Goal: Task Accomplishment & Management: Manage account settings

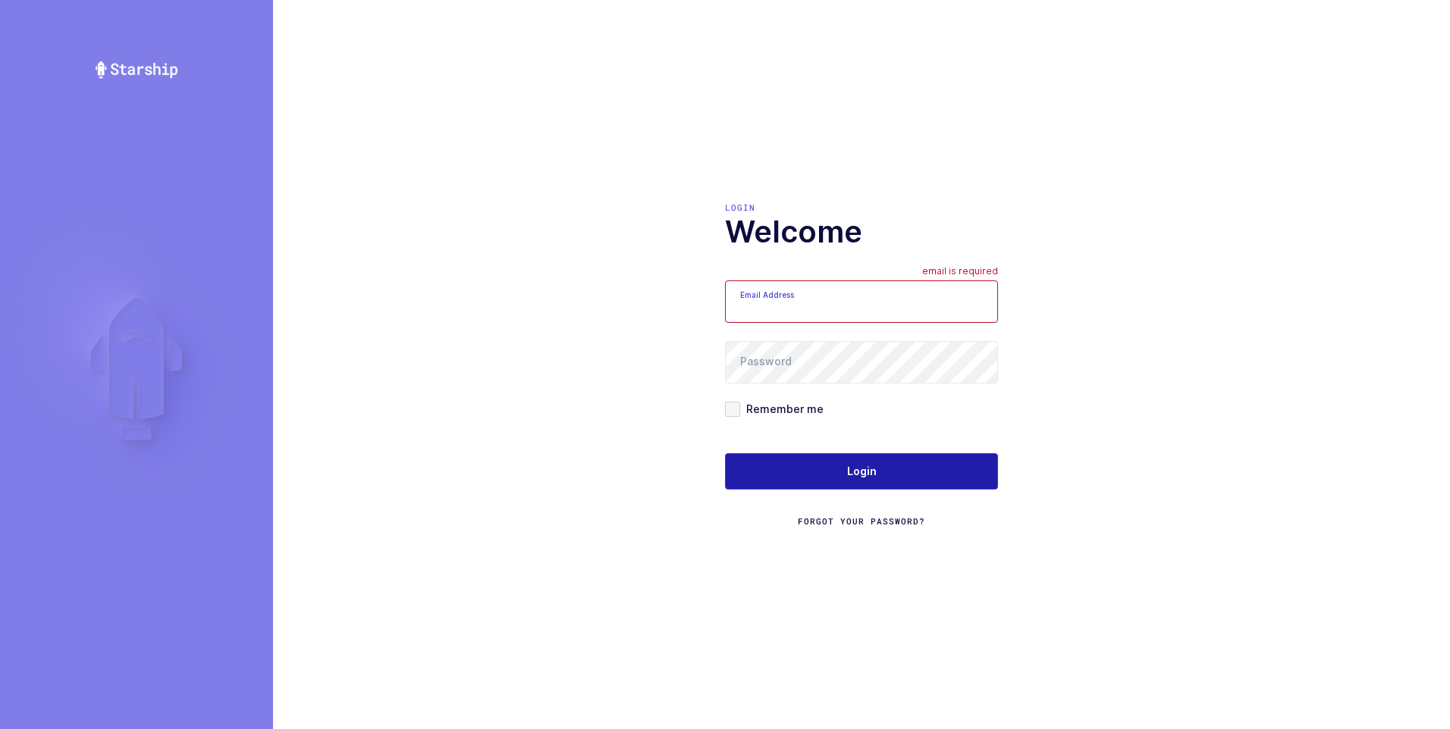
type input "[PERSON_NAME][EMAIL_ADDRESS][DOMAIN_NAME]"
click at [846, 468] on button "Login" at bounding box center [861, 471] width 273 height 36
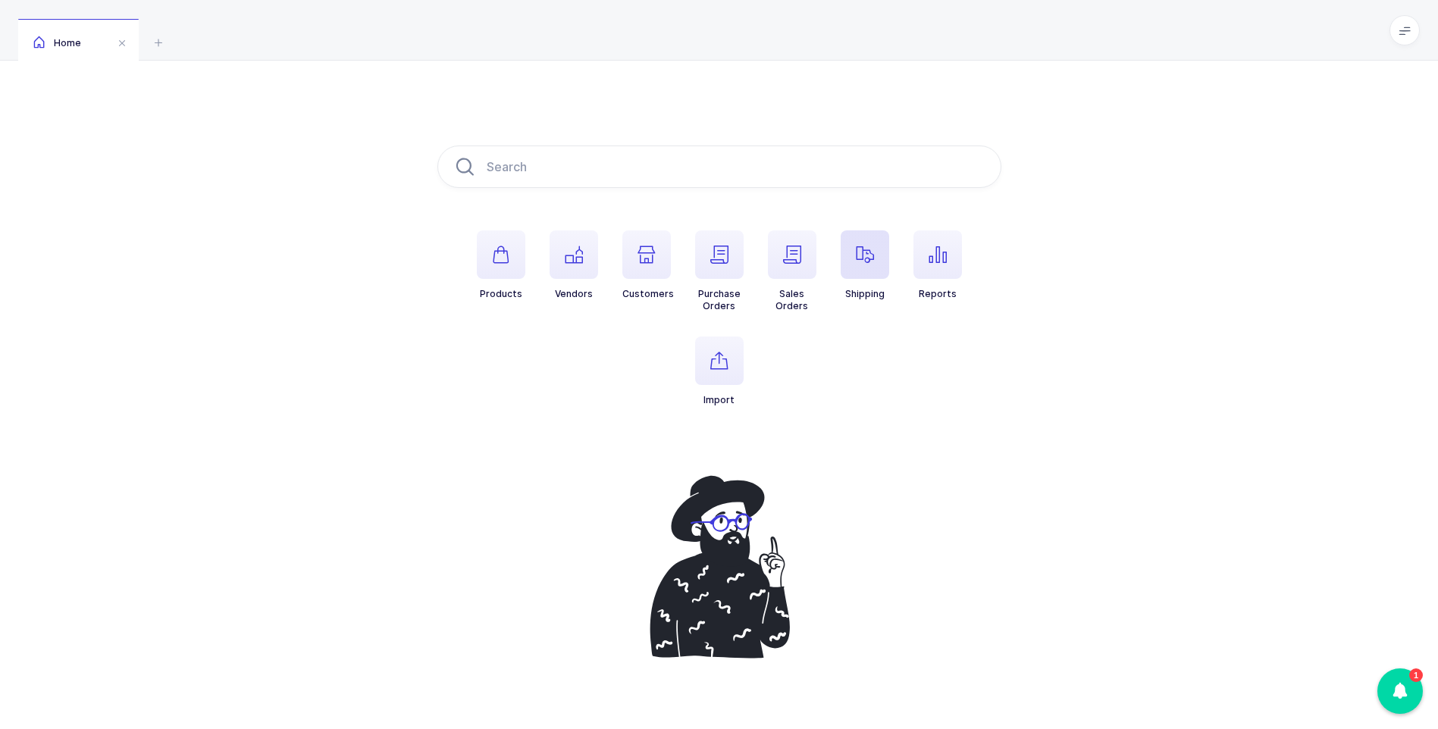
click at [873, 239] on span "button" at bounding box center [865, 255] width 49 height 49
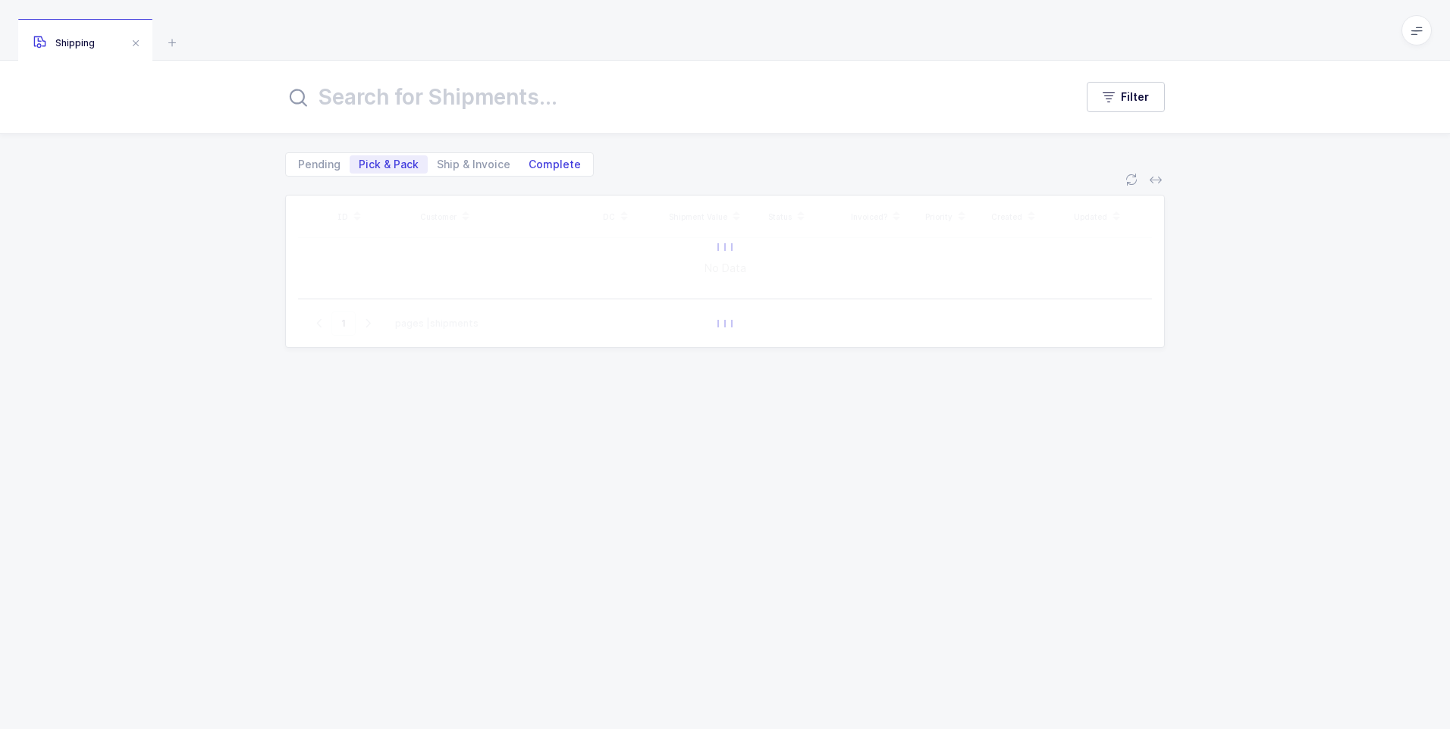
click at [555, 170] on span "Complete" at bounding box center [554, 164] width 52 height 11
click at [529, 165] on input "Complete" at bounding box center [524, 160] width 10 height 10
radio input "true"
radio input "false"
click at [545, 79] on input "text" at bounding box center [670, 97] width 771 height 36
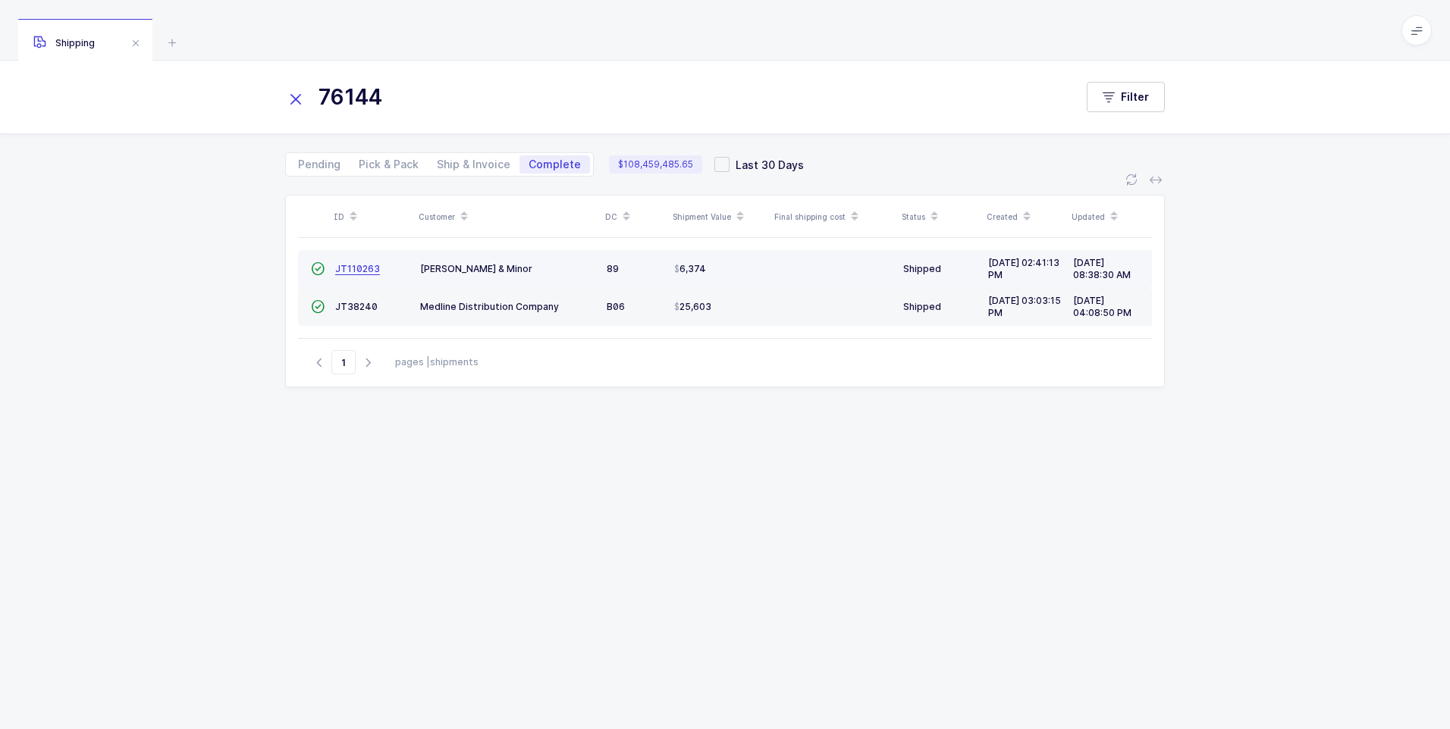
type input "76144"
click at [363, 273] on span "JT110263" at bounding box center [357, 268] width 45 height 11
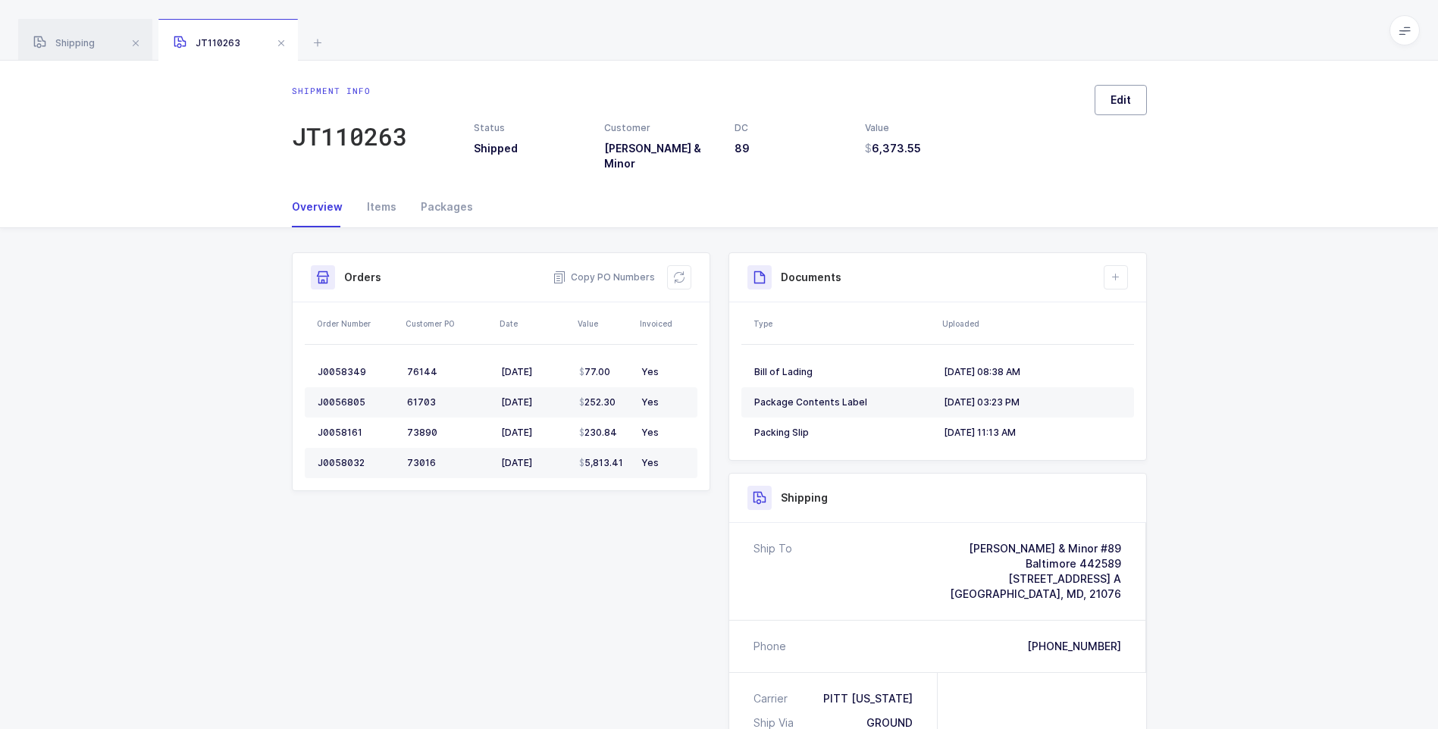
click at [1120, 102] on span "Edit" at bounding box center [1121, 100] width 20 height 15
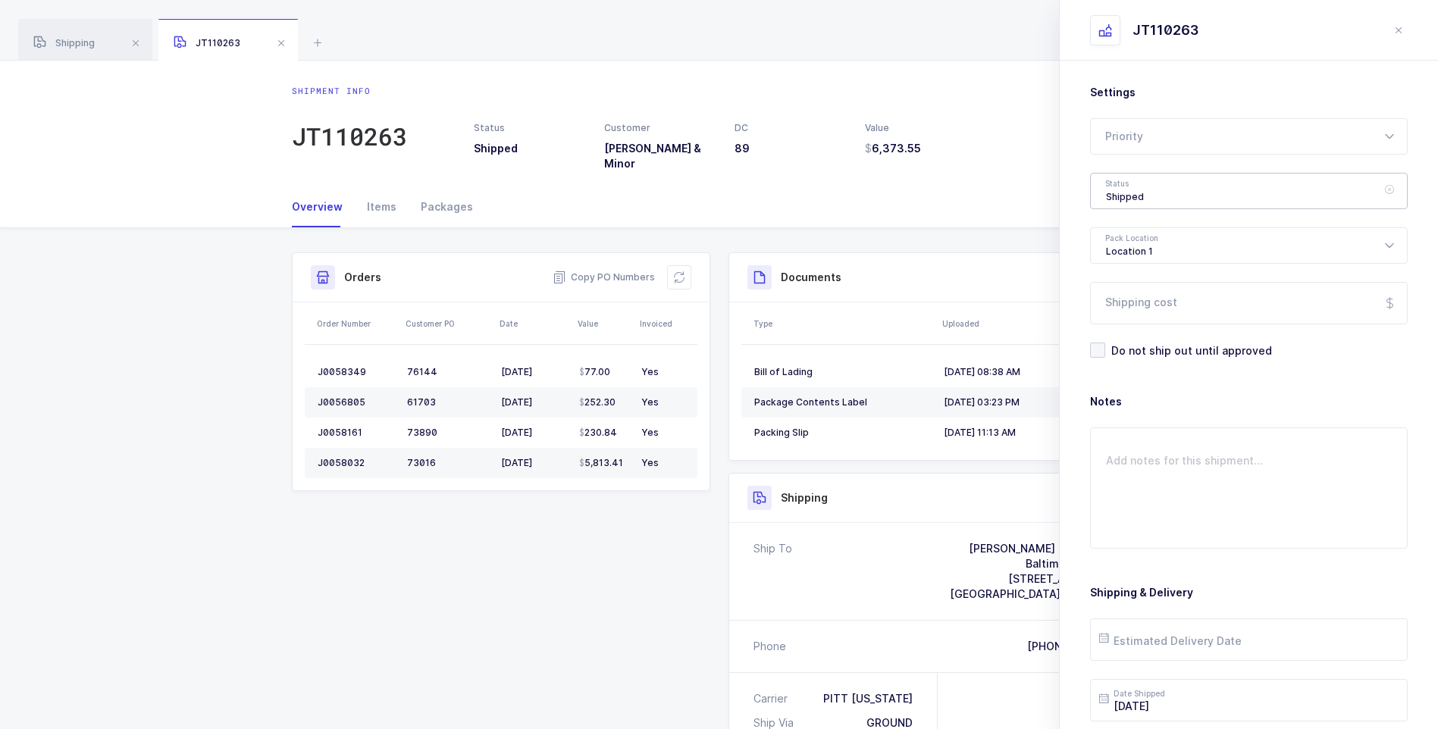
click at [1124, 185] on div "Shipped" at bounding box center [1249, 191] width 318 height 36
click at [1137, 325] on span "Delivered" at bounding box center [1131, 331] width 51 height 13
type input "Delivered"
click at [1135, 311] on input "Shipping cost" at bounding box center [1249, 303] width 318 height 42
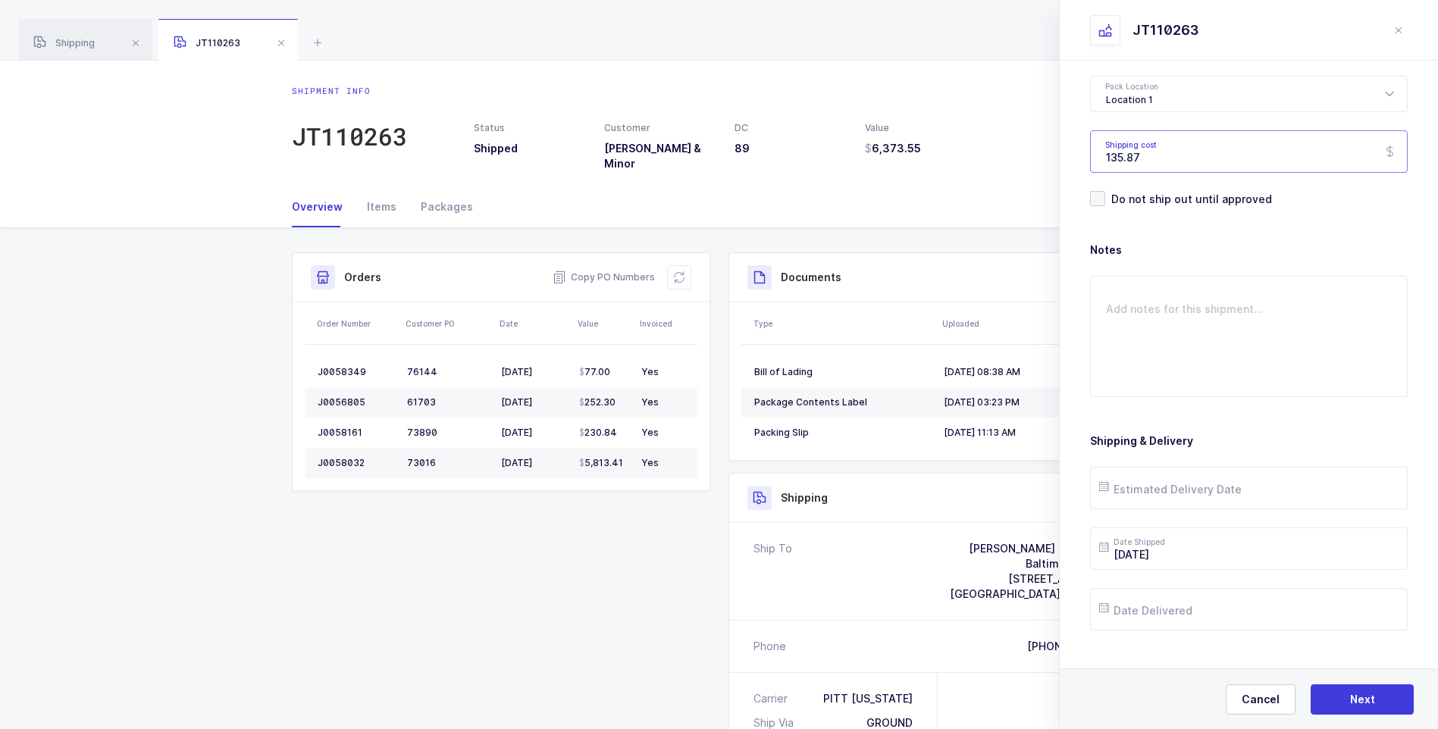
scroll to position [174, 0]
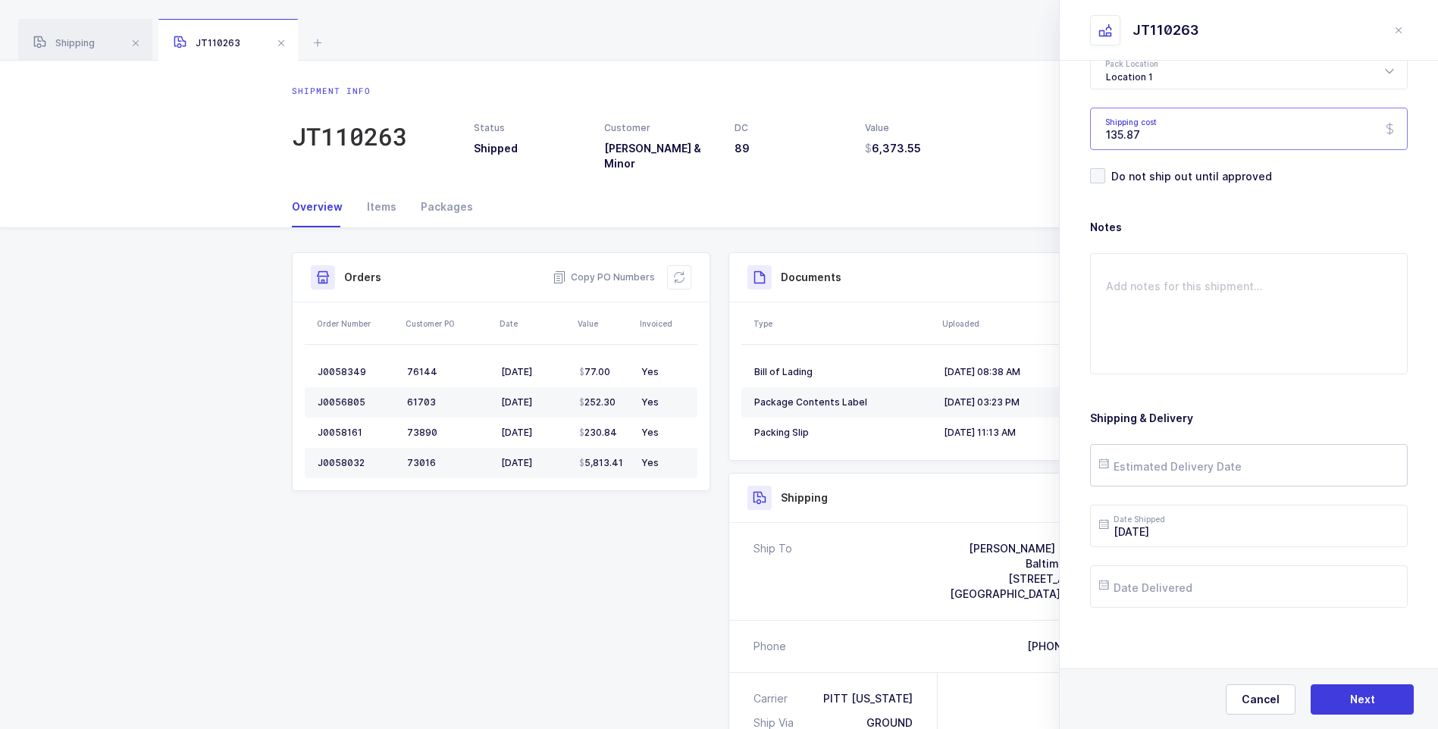
type input "135.87"
click at [1190, 469] on input "text" at bounding box center [1249, 465] width 318 height 42
click at [1176, 381] on span "26" at bounding box center [1181, 380] width 18 height 18
type input "[DATE]"
click at [1159, 585] on input "text" at bounding box center [1249, 587] width 318 height 42
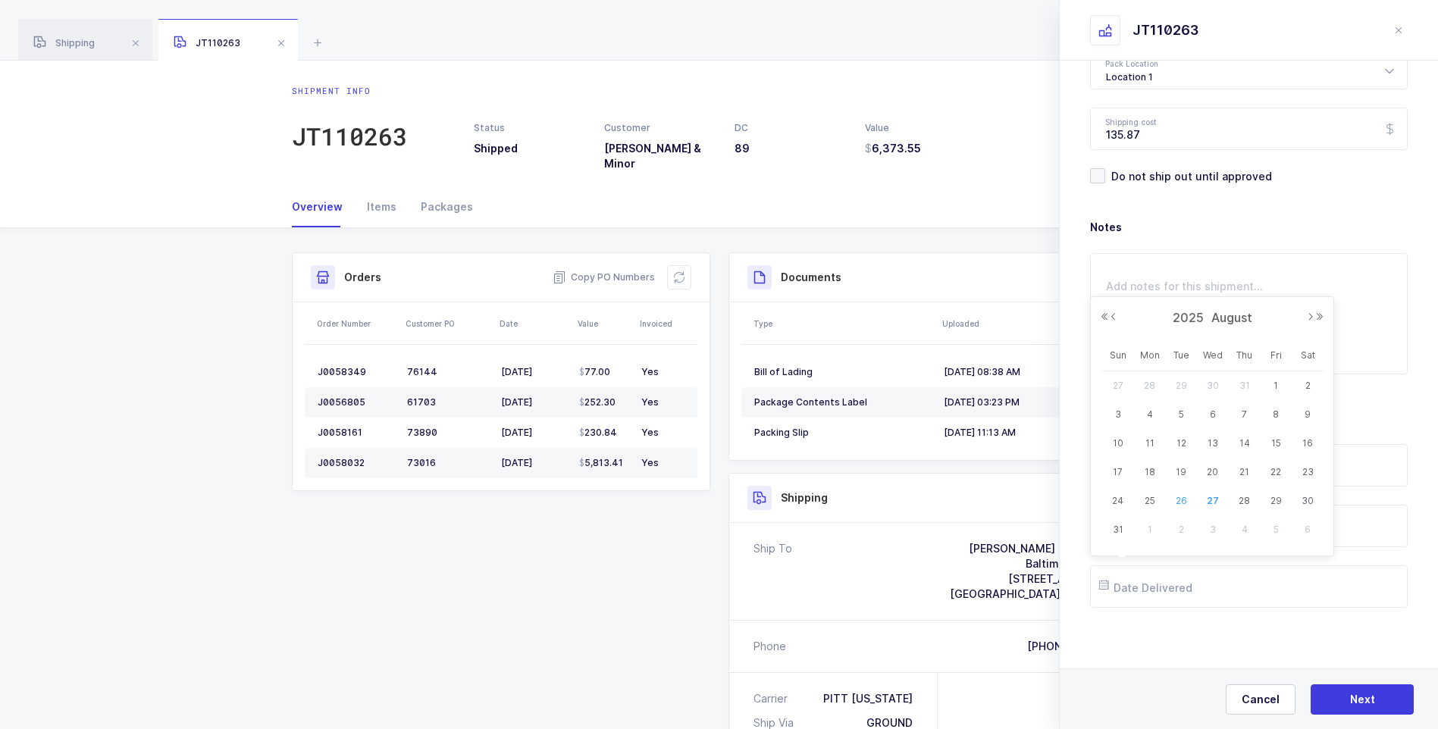
click at [1188, 498] on span "26" at bounding box center [1181, 501] width 18 height 18
type input "[DATE]"
click at [1350, 694] on button "Next" at bounding box center [1362, 700] width 103 height 30
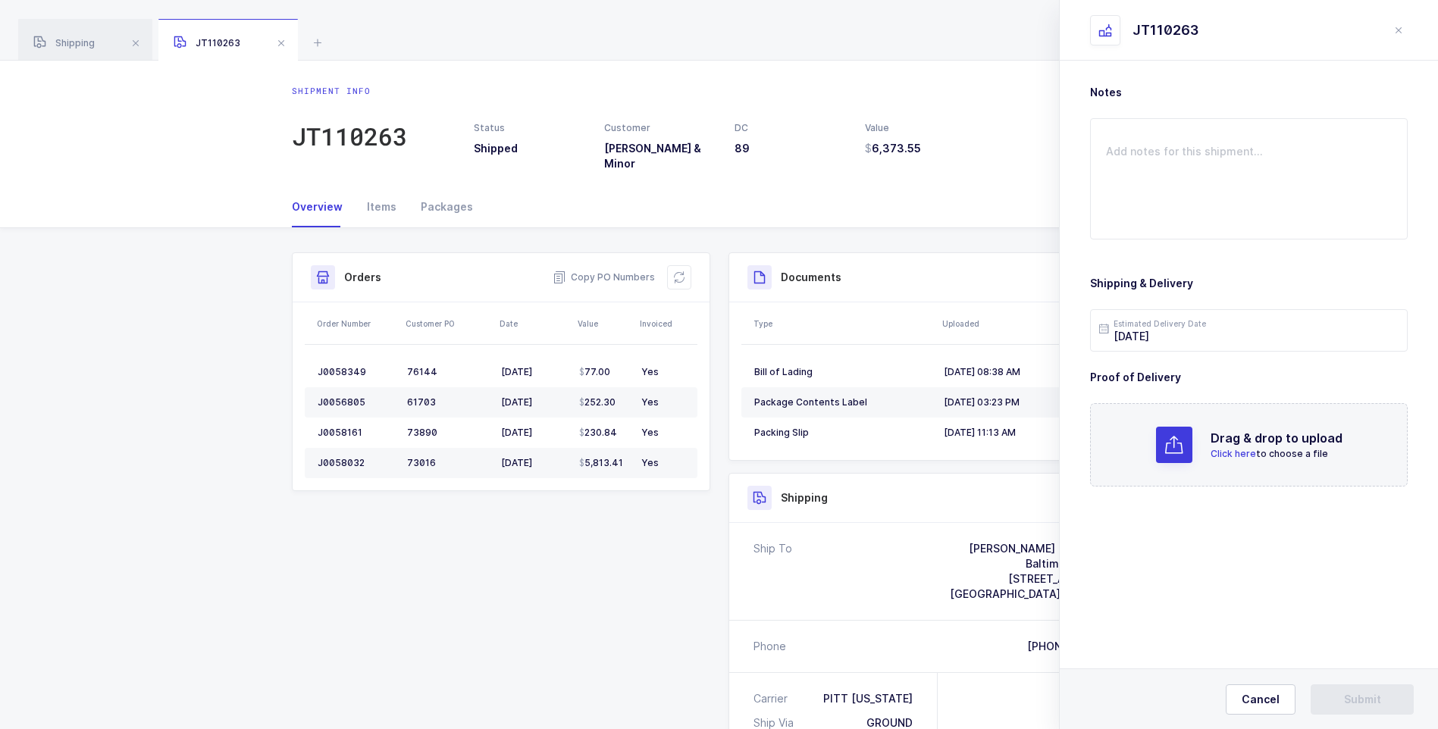
scroll to position [0, 0]
click at [1228, 449] on span "Click here" at bounding box center [1233, 453] width 45 height 11
click at [1343, 701] on button "Submit" at bounding box center [1362, 700] width 103 height 30
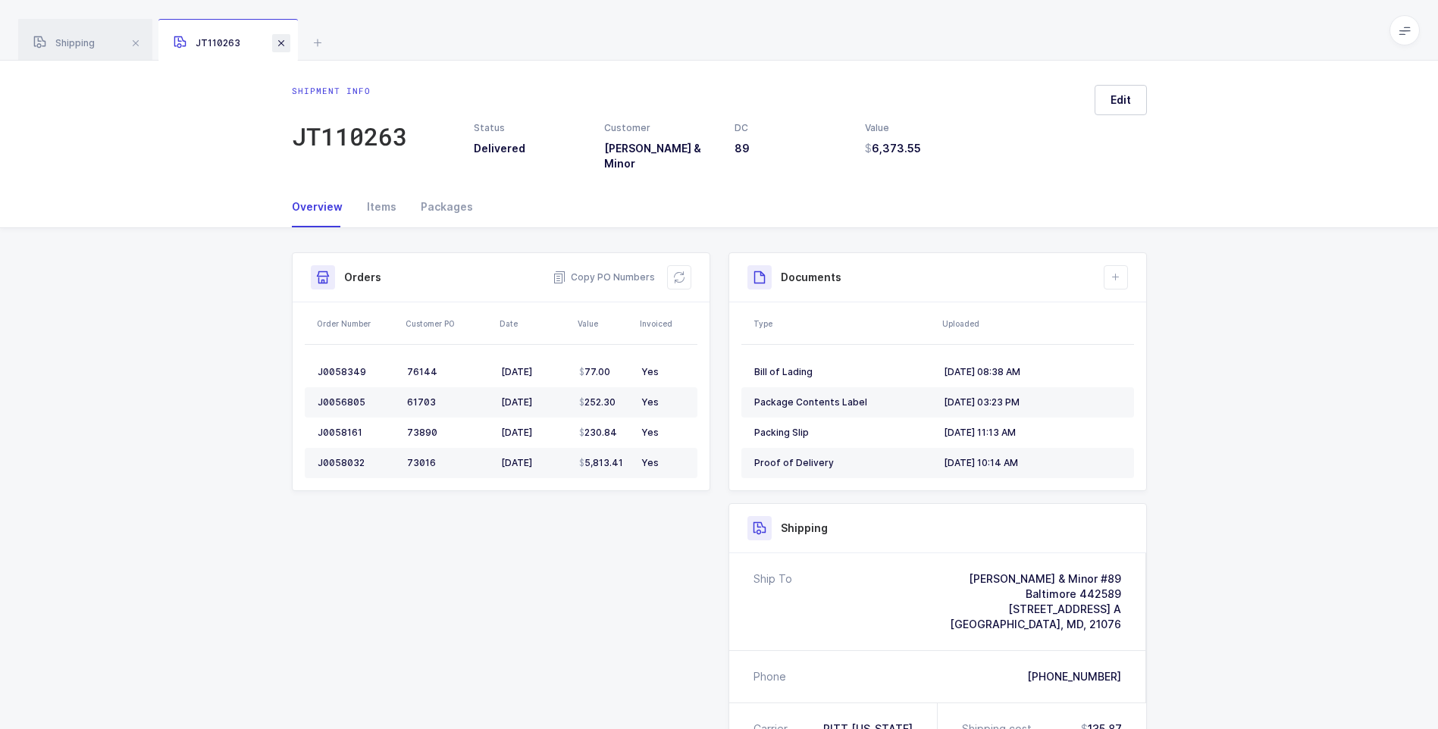
click at [281, 43] on span at bounding box center [281, 43] width 18 height 18
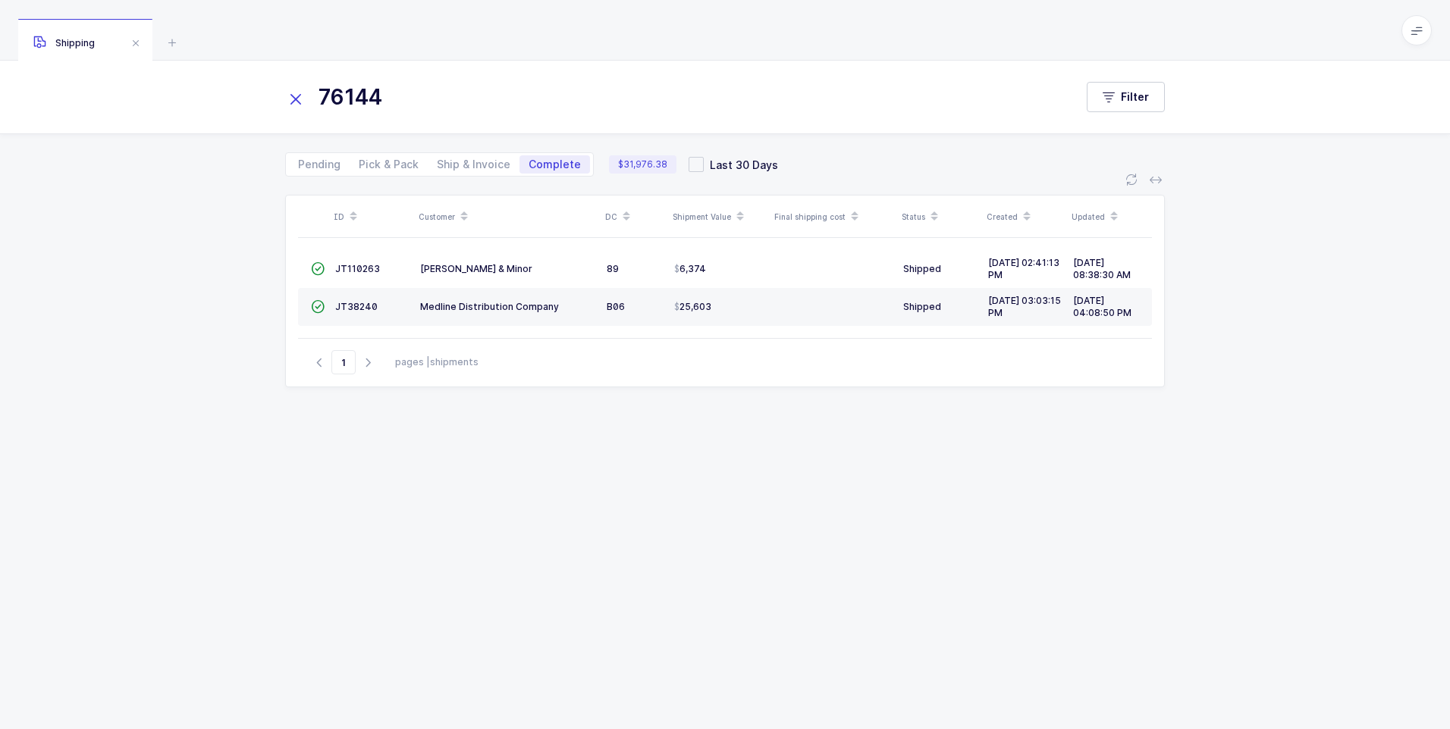
click at [296, 96] on icon at bounding box center [295, 99] width 21 height 21
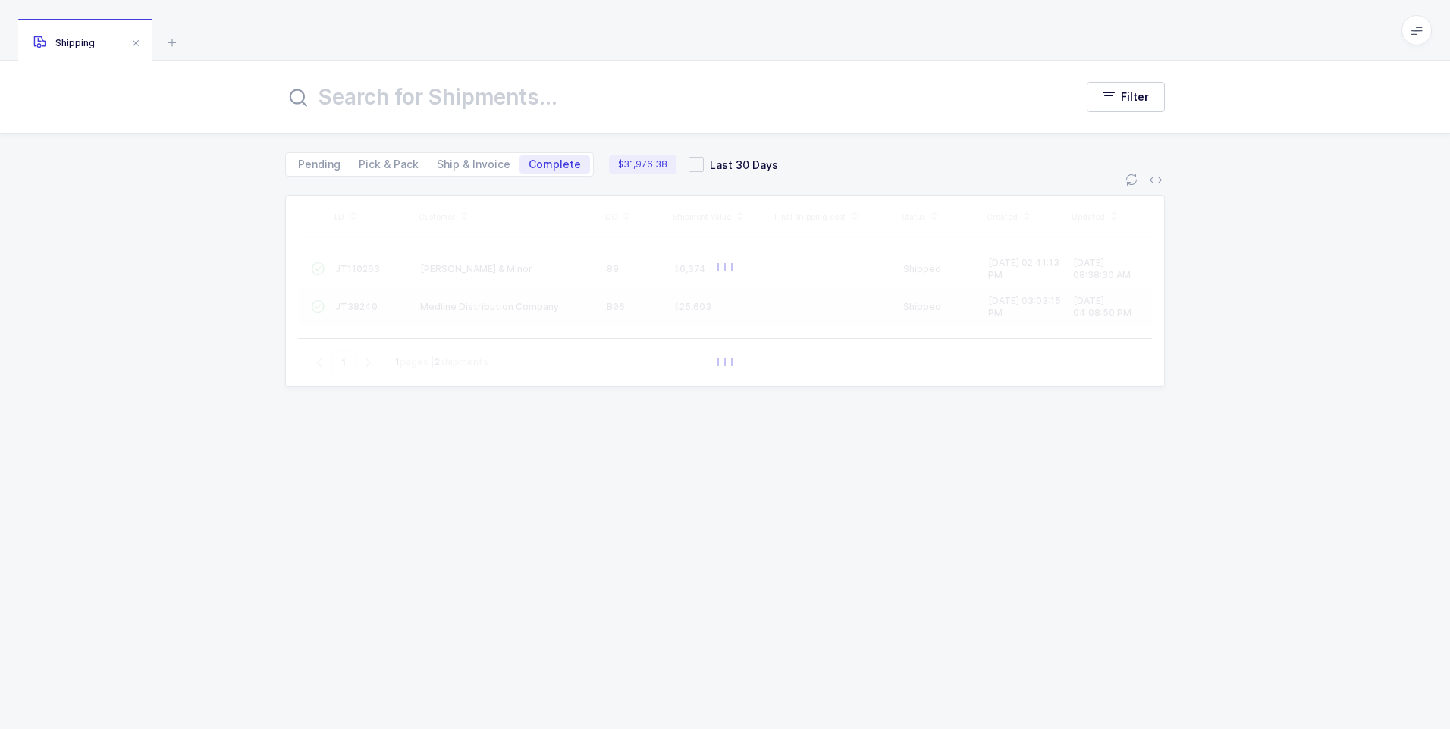
click at [336, 98] on input "text" at bounding box center [670, 97] width 771 height 36
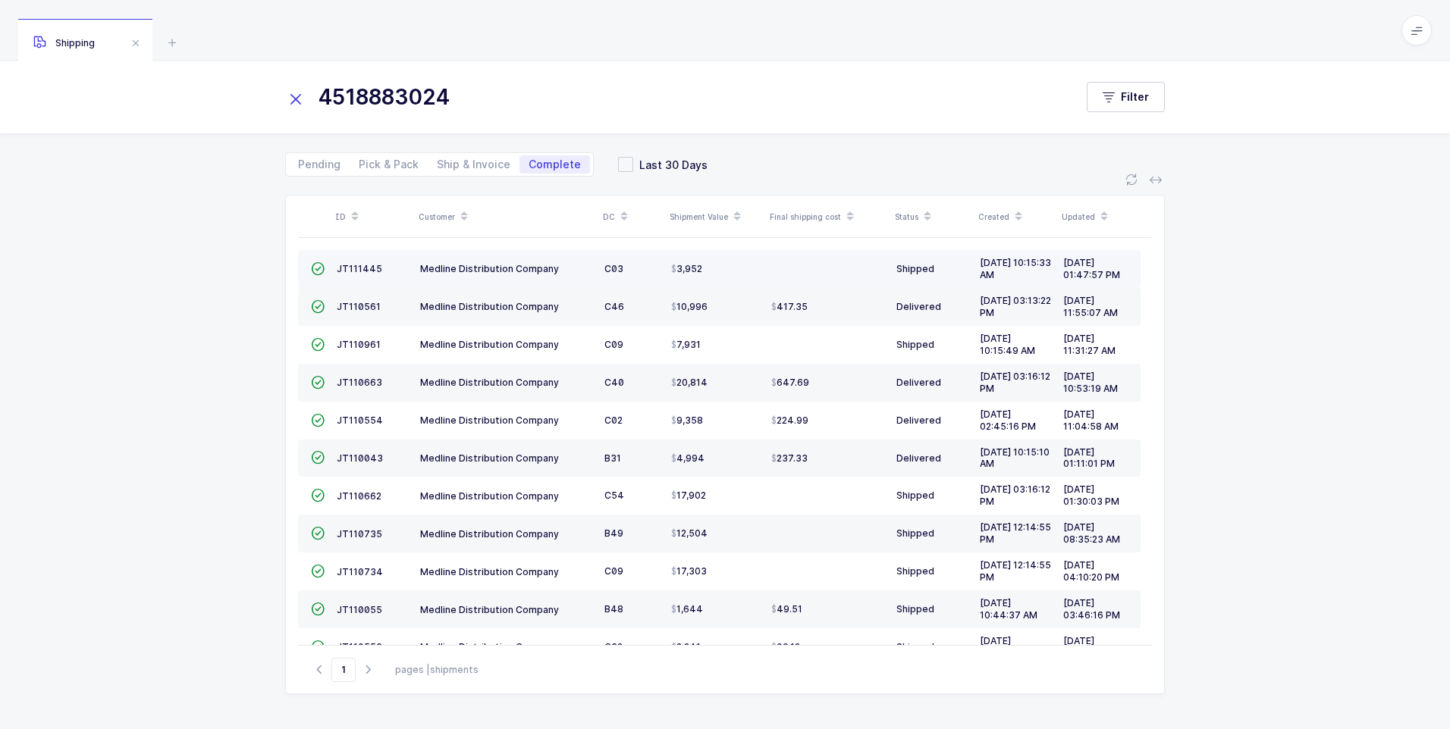
type input "4518883024"
click at [356, 262] on td "JT111445" at bounding box center [372, 269] width 83 height 38
click at [356, 268] on span "JT111445" at bounding box center [359, 268] width 45 height 11
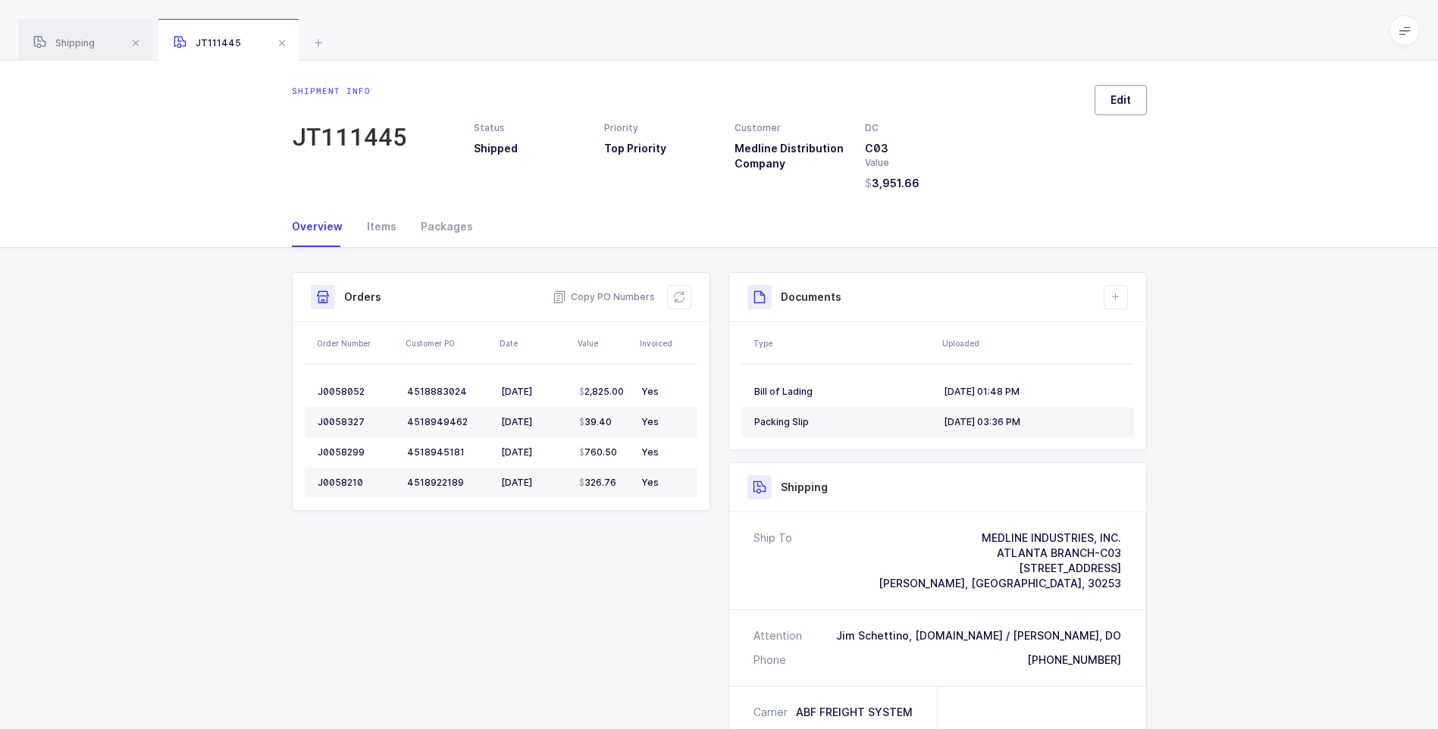
click at [1118, 98] on span "Edit" at bounding box center [1121, 100] width 20 height 15
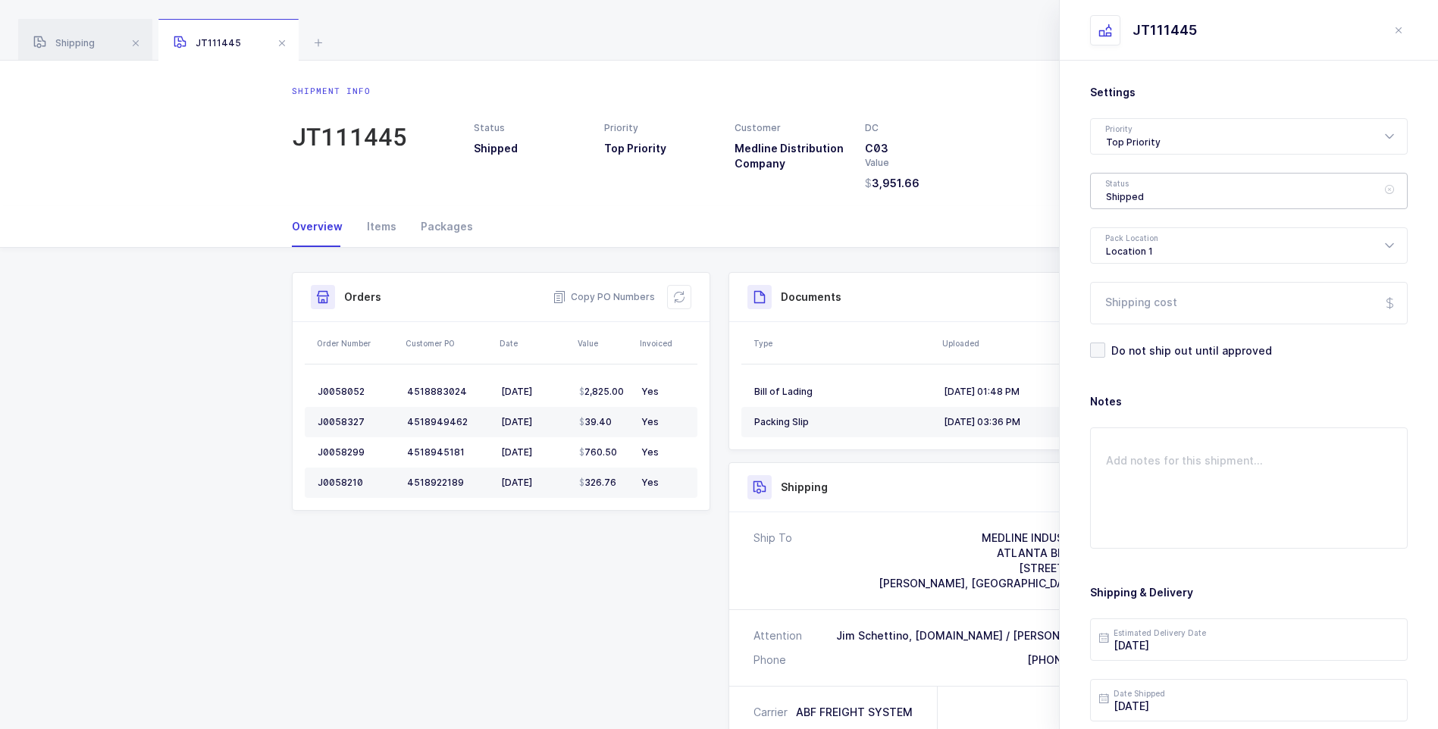
click at [1177, 198] on div "Shipped" at bounding box center [1249, 191] width 318 height 36
click at [1151, 329] on span "Delivered" at bounding box center [1131, 331] width 51 height 13
type input "Delivered"
click at [1178, 315] on input "Shipping cost" at bounding box center [1249, 303] width 318 height 42
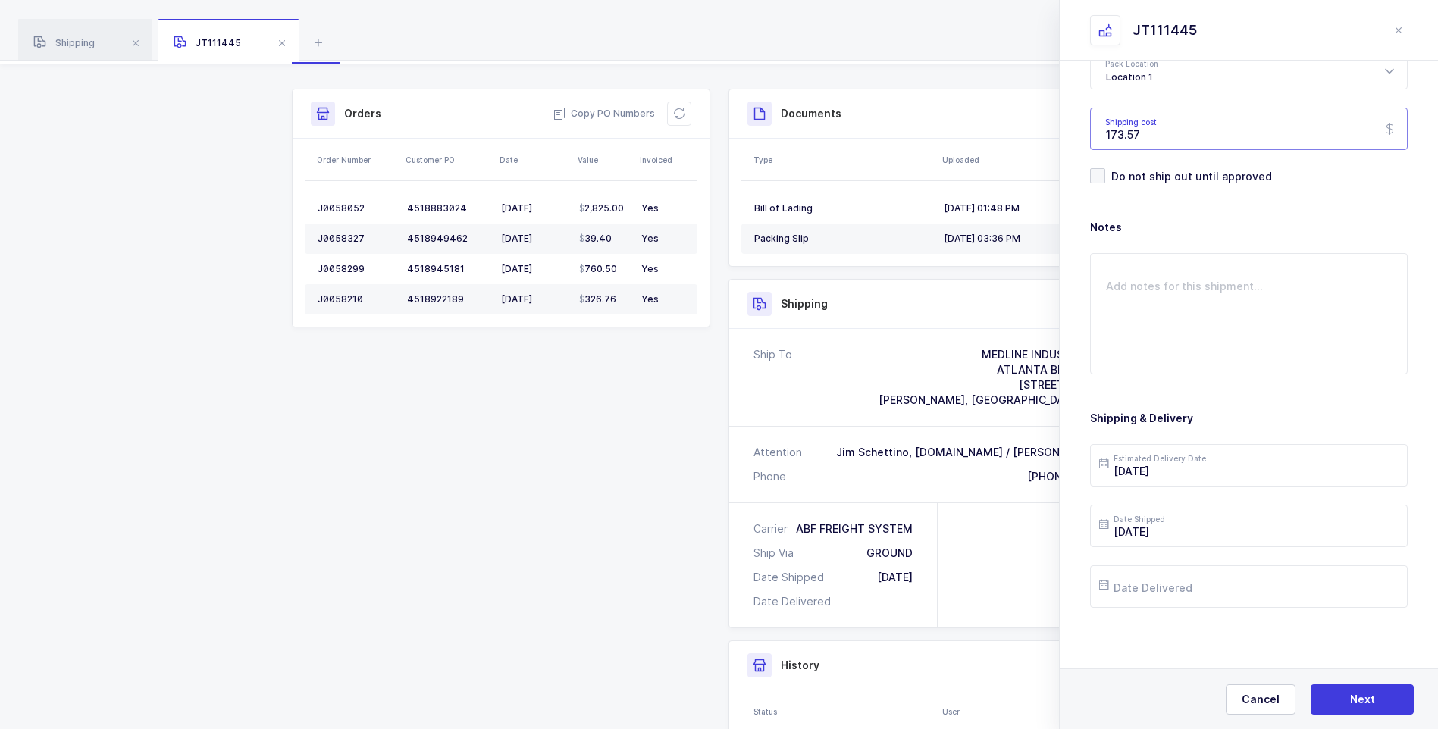
scroll to position [227, 0]
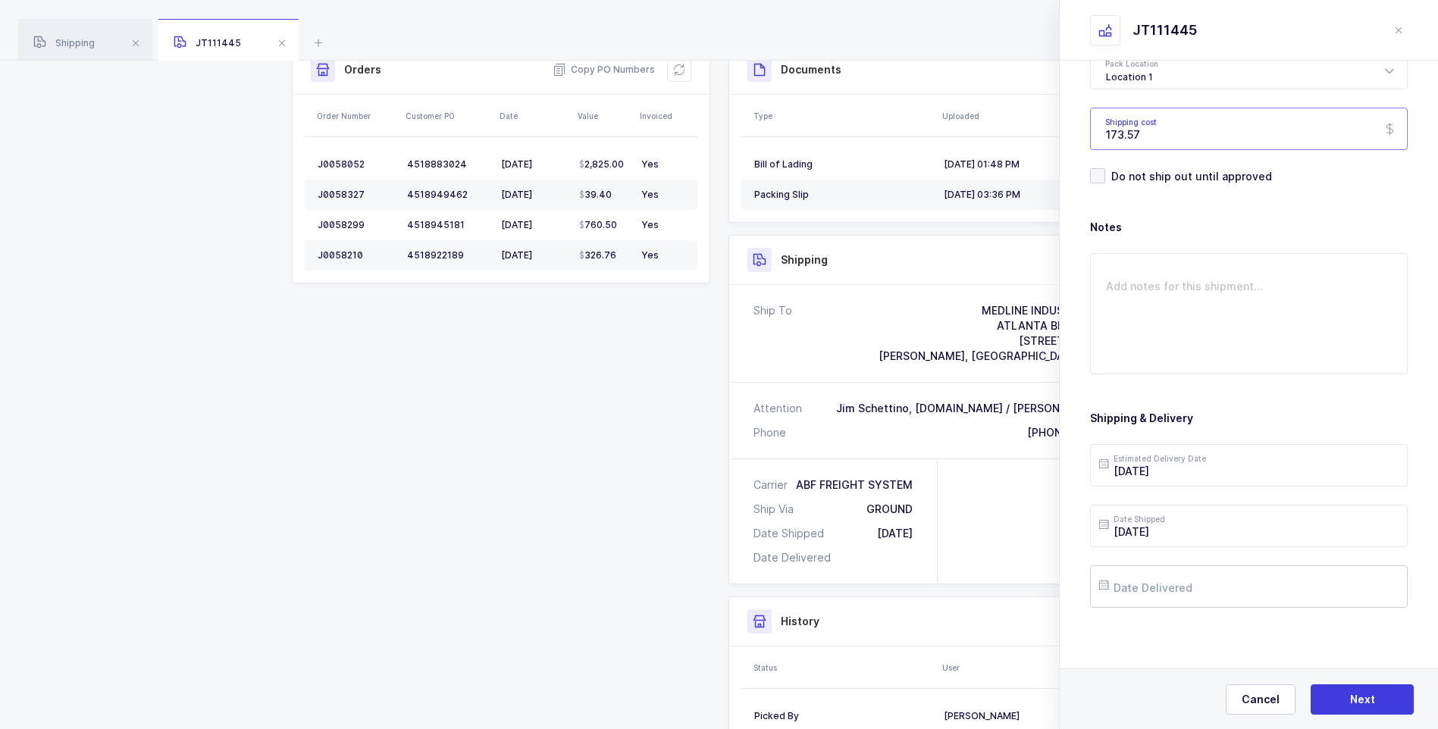
type input "173.57"
click at [1175, 591] on input "text" at bounding box center [1249, 587] width 318 height 42
click at [1182, 501] on span "26" at bounding box center [1181, 501] width 18 height 18
type input "[DATE]"
click at [1193, 476] on input "[DATE]" at bounding box center [1249, 465] width 318 height 42
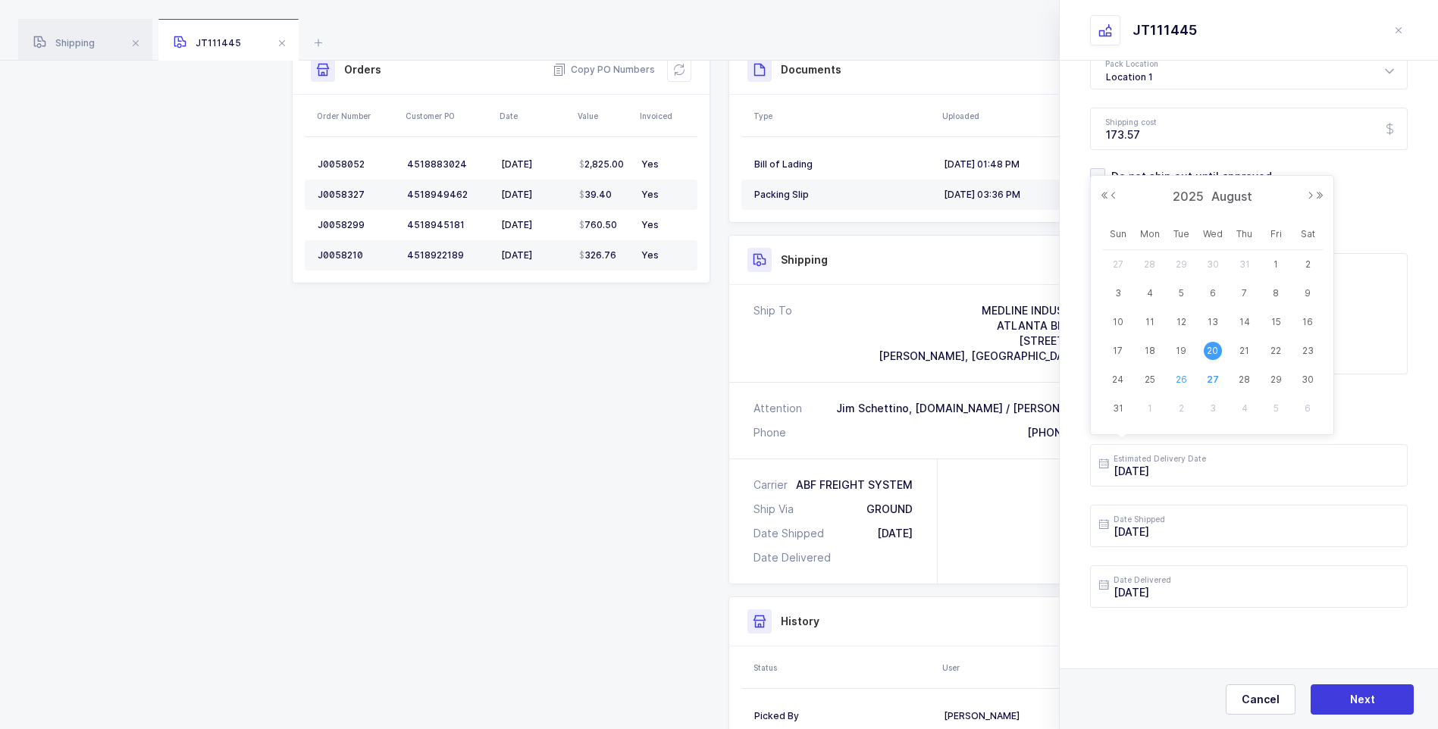
click at [1189, 382] on span "26" at bounding box center [1181, 380] width 18 height 18
type input "[DATE]"
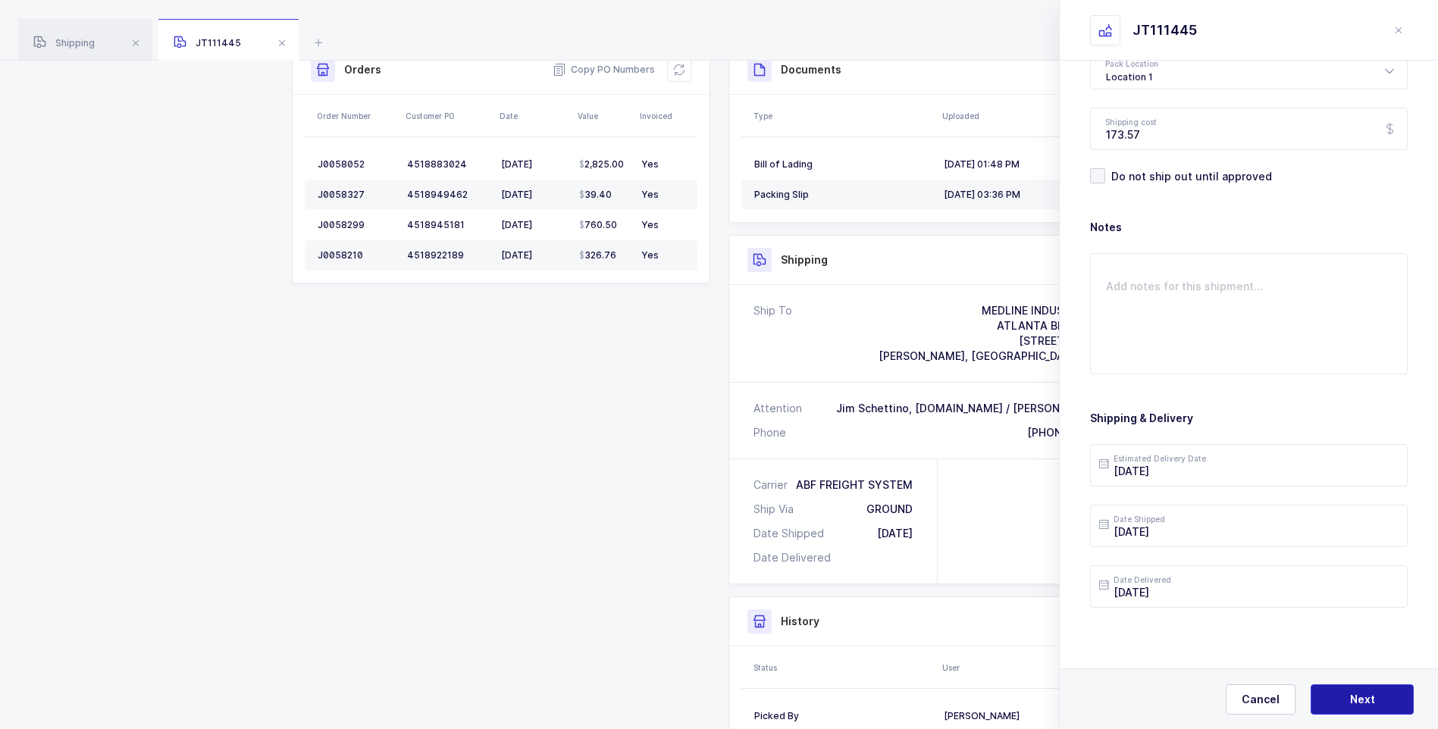
click at [1359, 701] on span "Next" at bounding box center [1362, 699] width 25 height 15
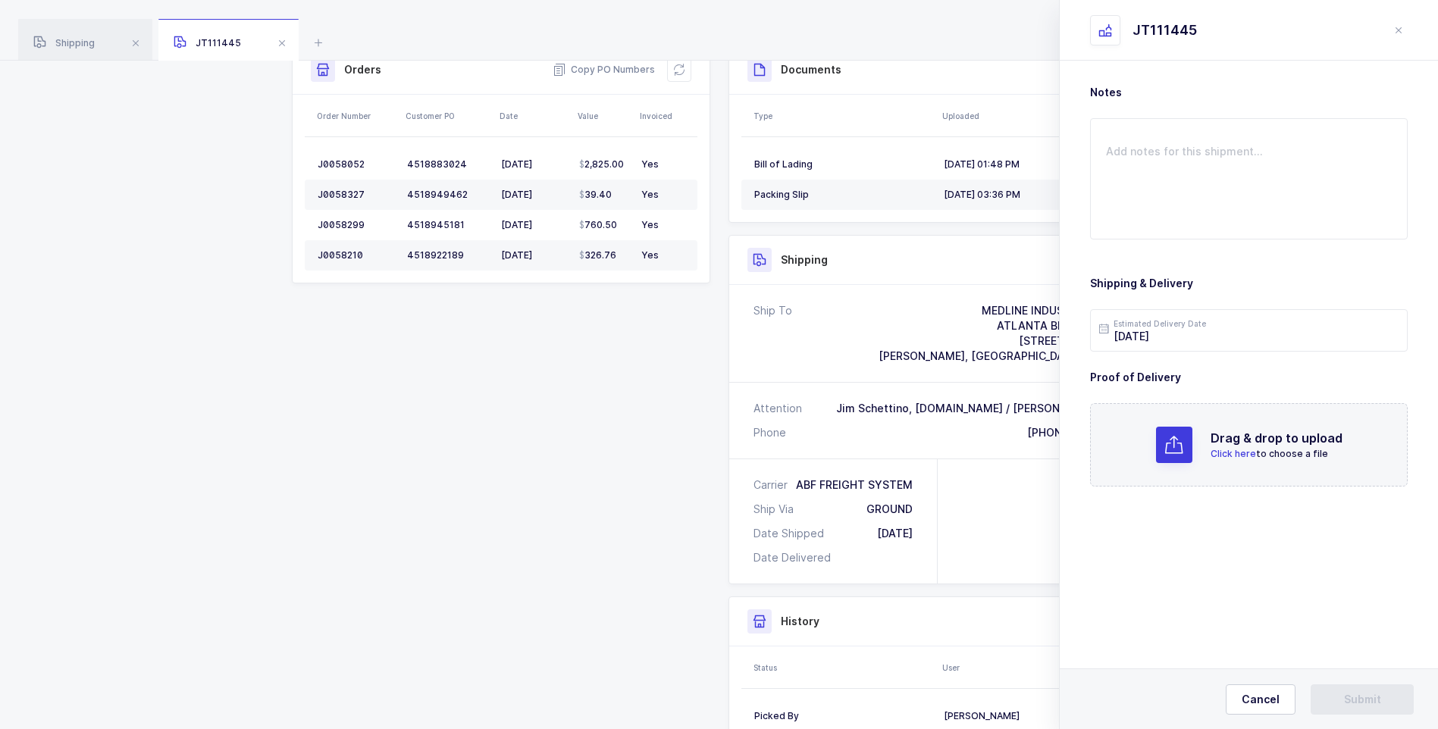
click at [1238, 451] on span "Click here" at bounding box center [1233, 453] width 45 height 11
click at [1341, 692] on button "Submit" at bounding box center [1362, 700] width 103 height 30
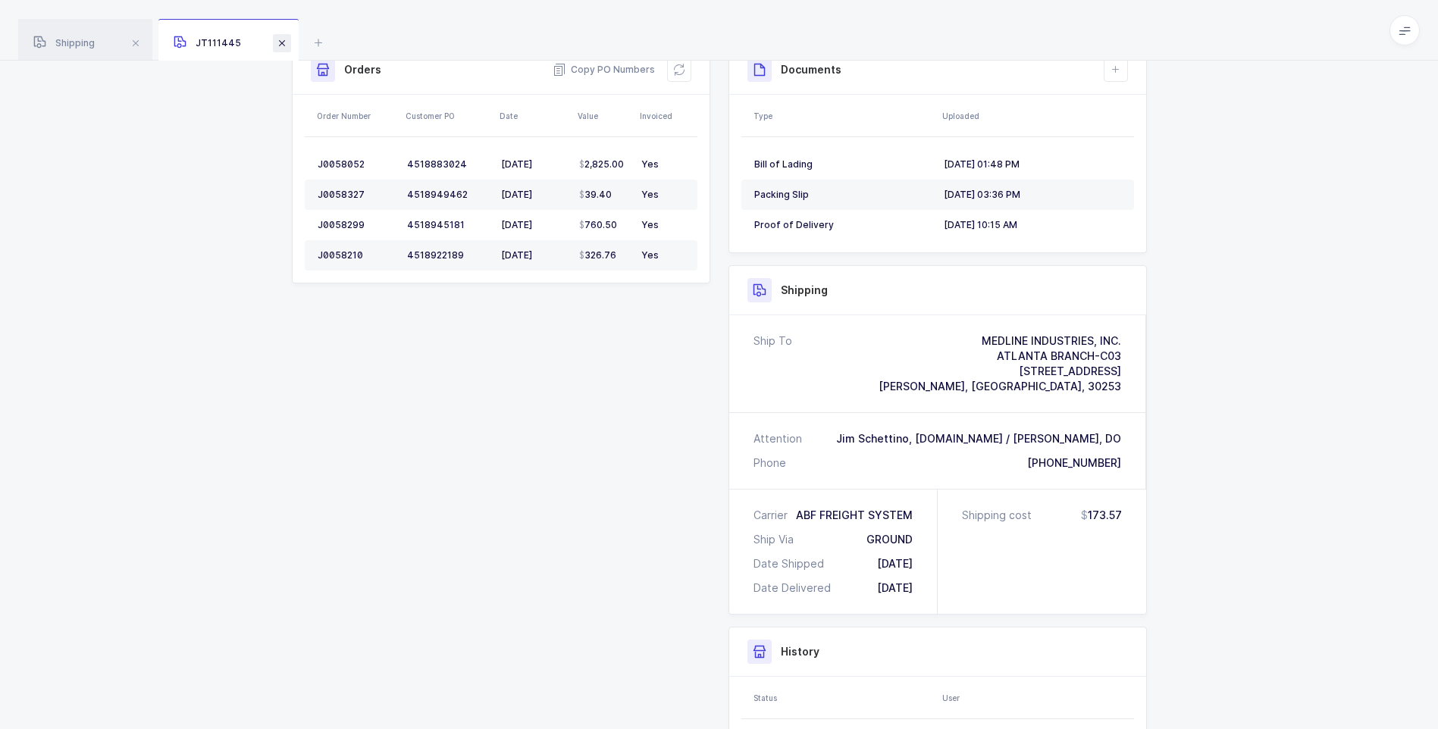
click at [278, 49] on span at bounding box center [282, 43] width 18 height 18
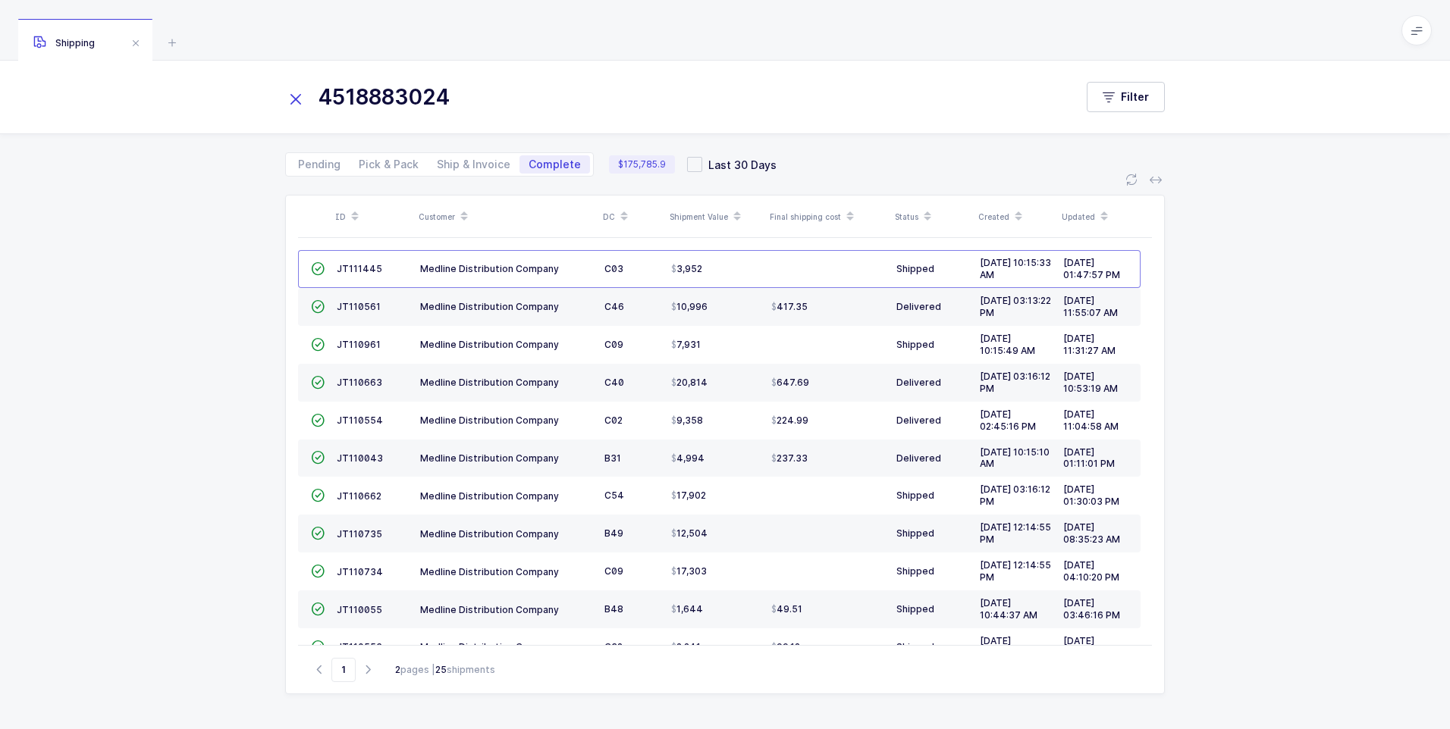
click at [289, 100] on icon at bounding box center [295, 99] width 21 height 21
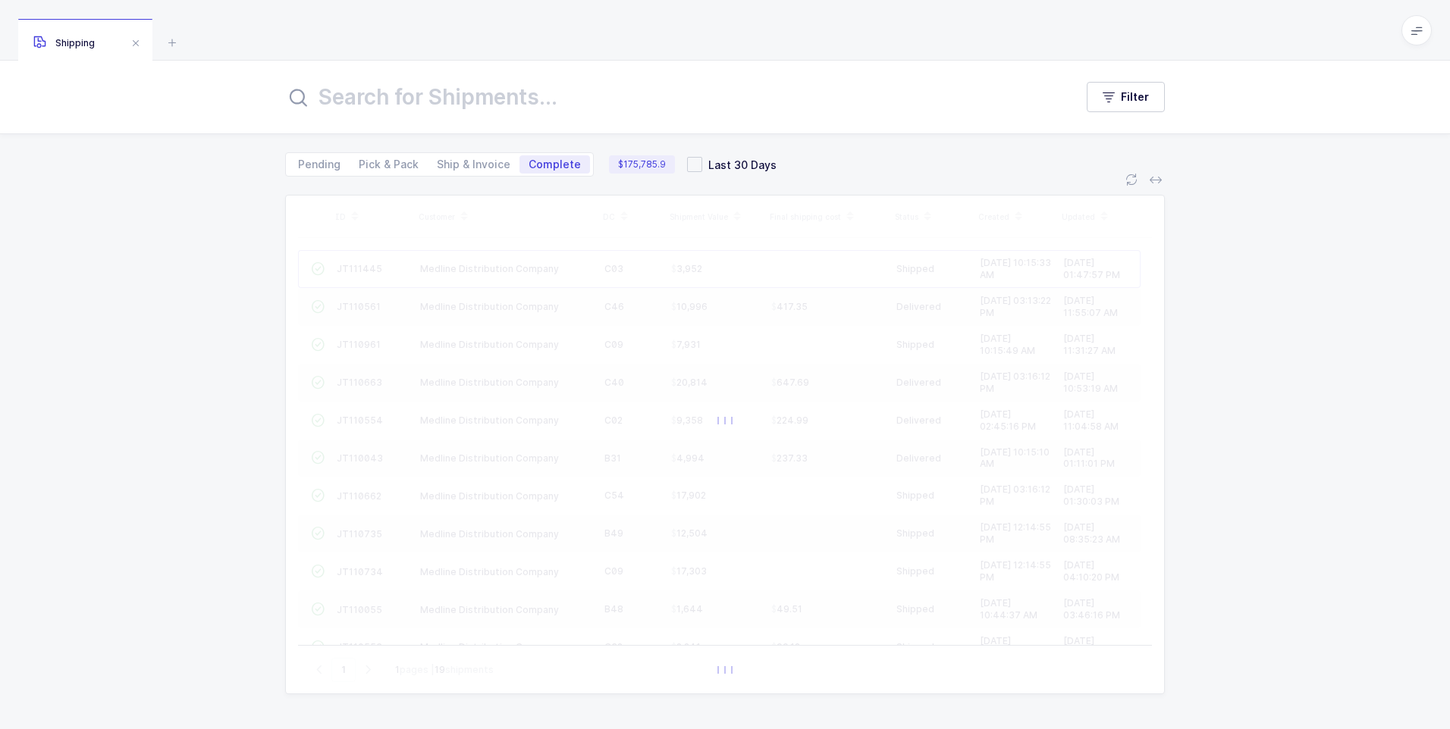
click at [331, 102] on input "text" at bounding box center [670, 97] width 771 height 36
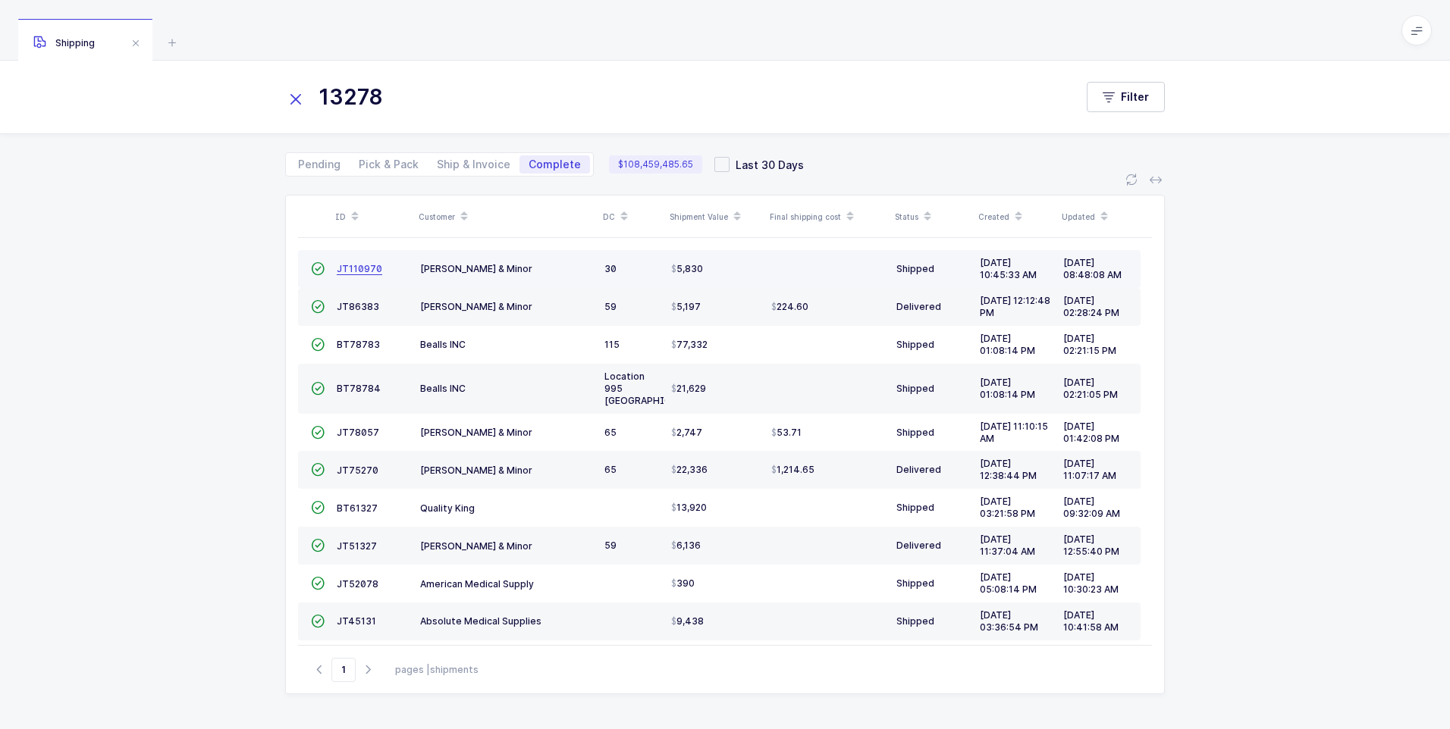
type input "13278"
click at [360, 274] on link "JT110970" at bounding box center [359, 269] width 45 height 12
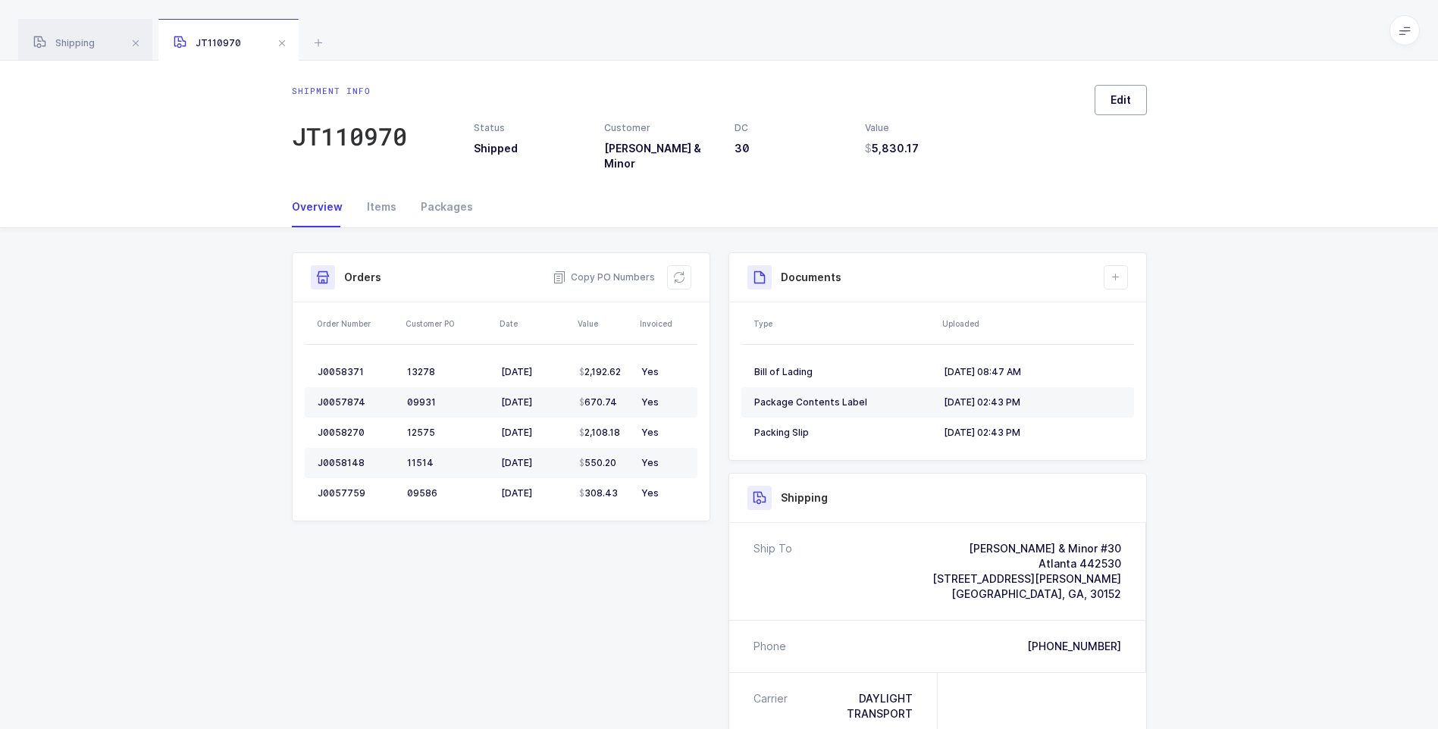
click at [1118, 108] on button "Edit" at bounding box center [1121, 100] width 52 height 30
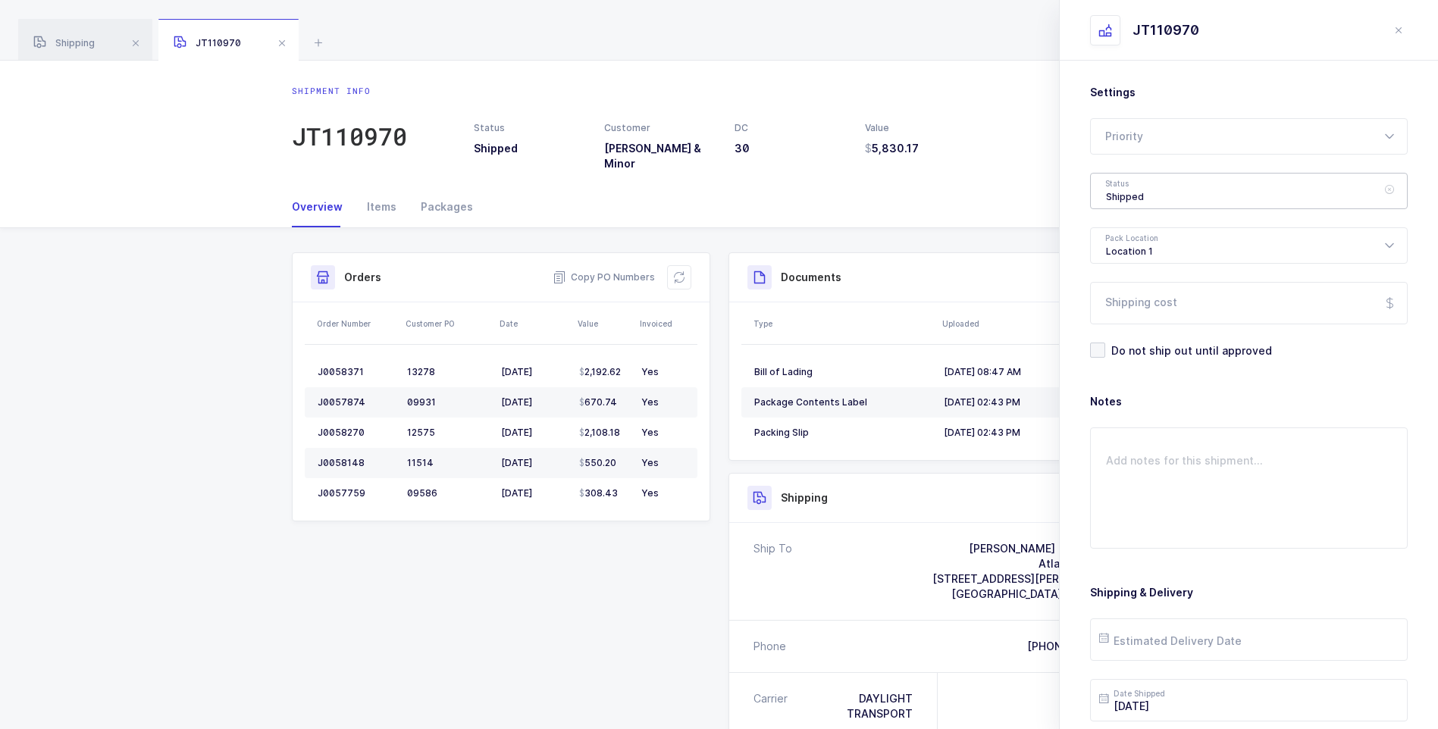
click at [1131, 202] on div "Shipped" at bounding box center [1249, 191] width 318 height 36
click at [1161, 325] on li "Delivered" at bounding box center [1254, 331] width 315 height 24
type input "Delivered"
click at [1162, 302] on input "Shipping cost" at bounding box center [1249, 303] width 318 height 42
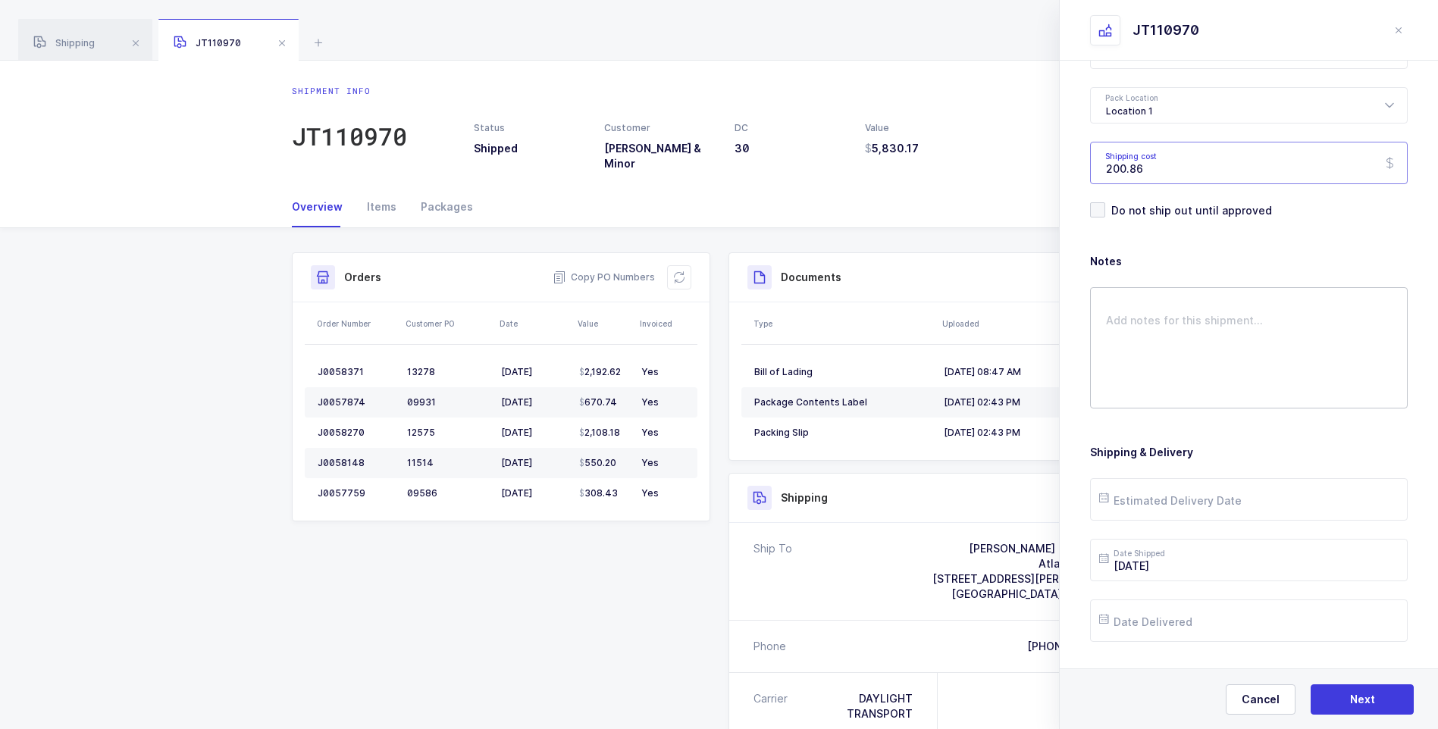
scroll to position [174, 0]
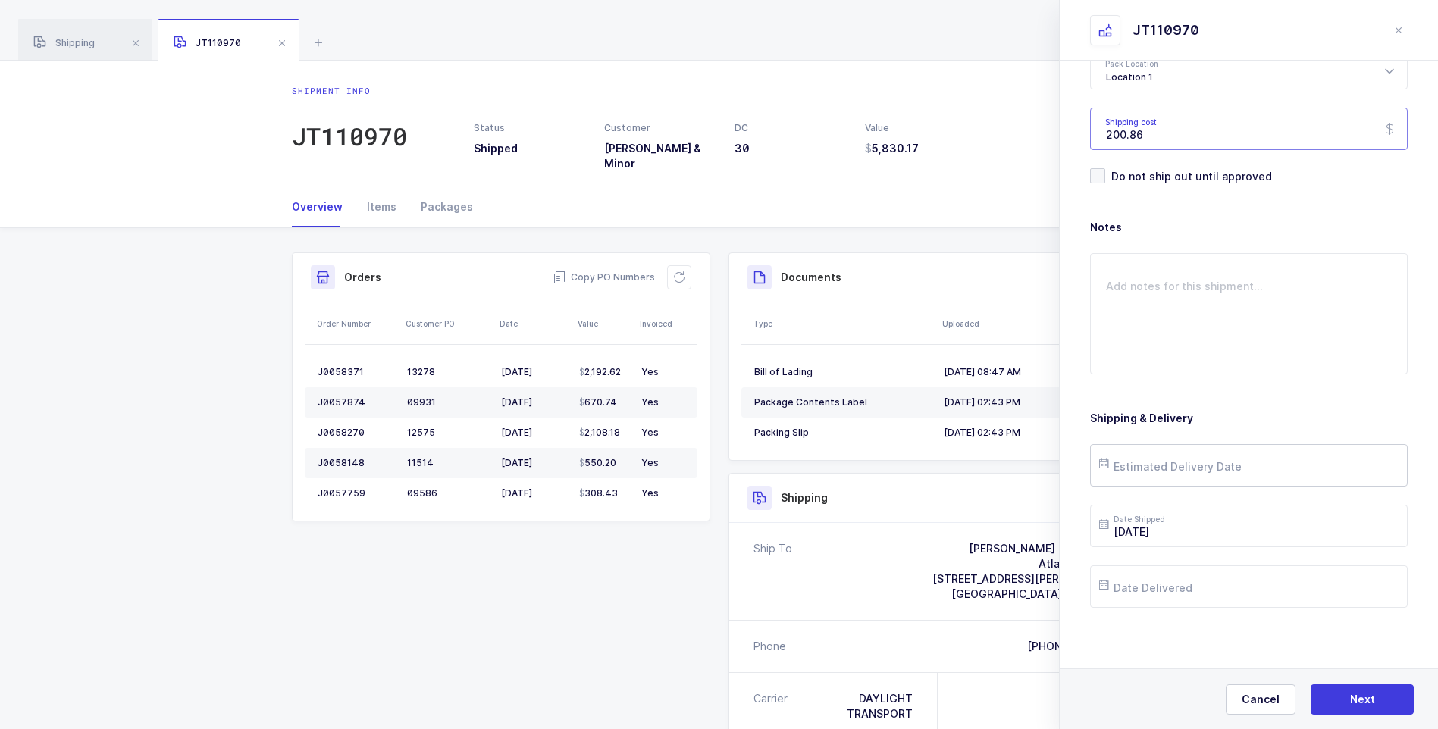
type input "200.86"
click at [1171, 469] on input "text" at bounding box center [1249, 465] width 318 height 42
click at [1185, 380] on span "26" at bounding box center [1181, 380] width 18 height 18
type input "[DATE]"
click at [1205, 534] on input "[DATE]" at bounding box center [1249, 526] width 318 height 42
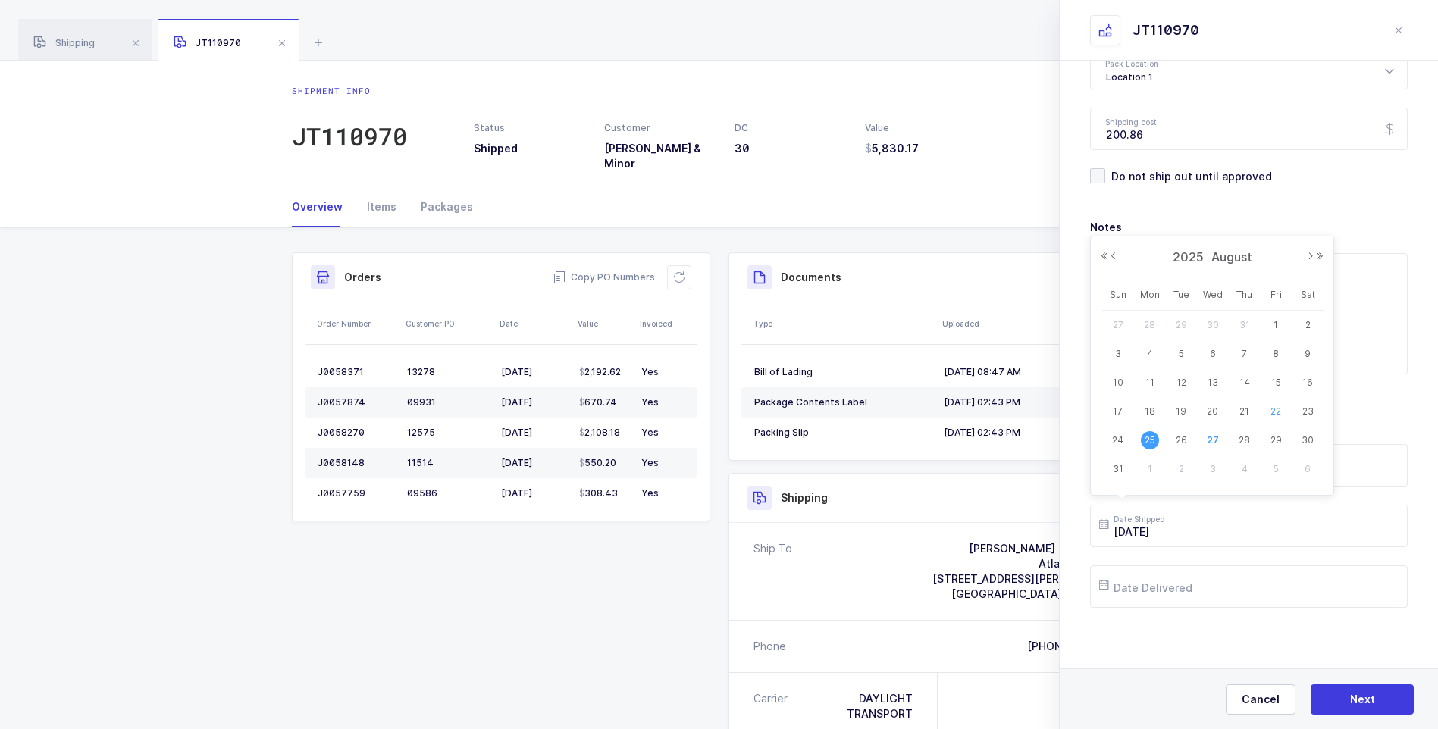
click at [1275, 412] on span "22" at bounding box center [1276, 412] width 18 height 18
type input "[DATE]"
click at [1174, 594] on input "text" at bounding box center [1249, 587] width 318 height 42
click at [1185, 501] on span "26" at bounding box center [1181, 501] width 18 height 18
type input "[DATE]"
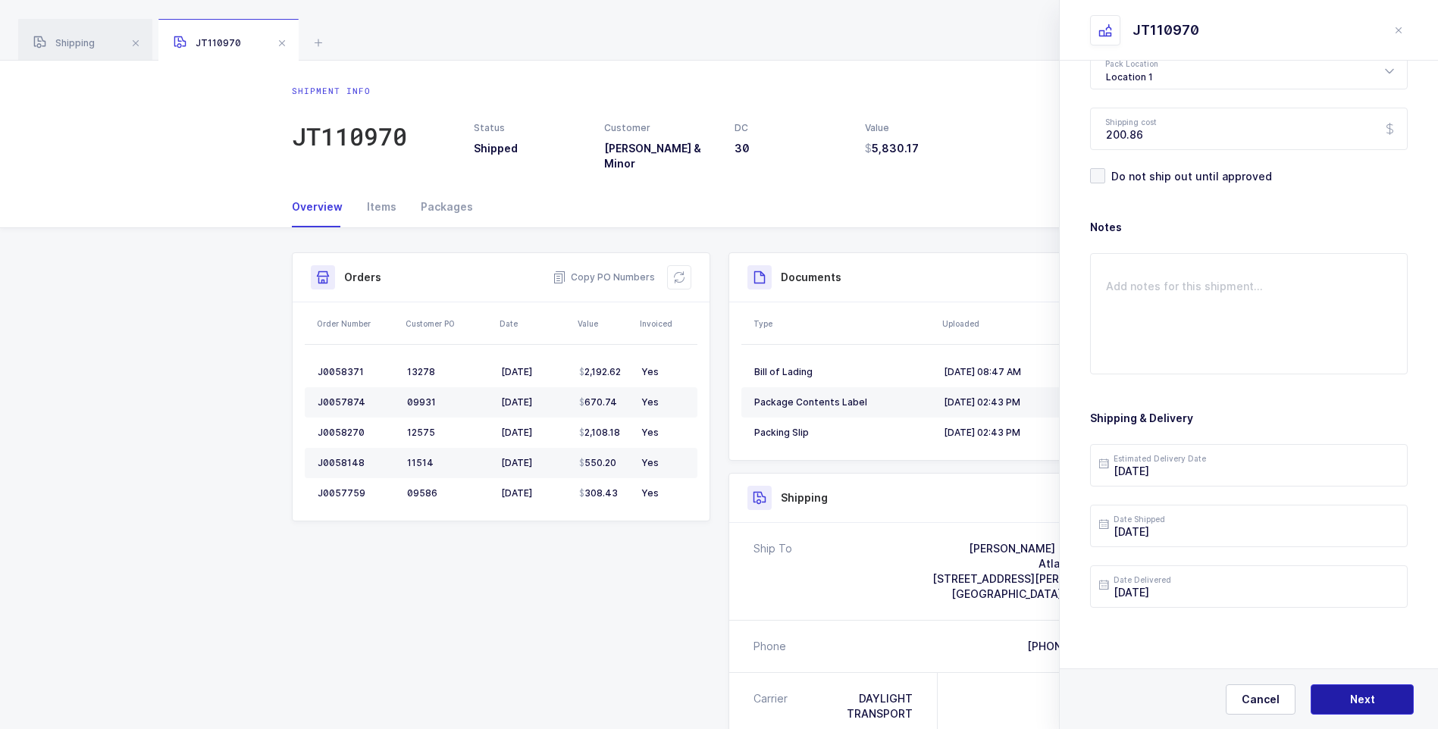
click at [1357, 700] on span "Next" at bounding box center [1362, 699] width 25 height 15
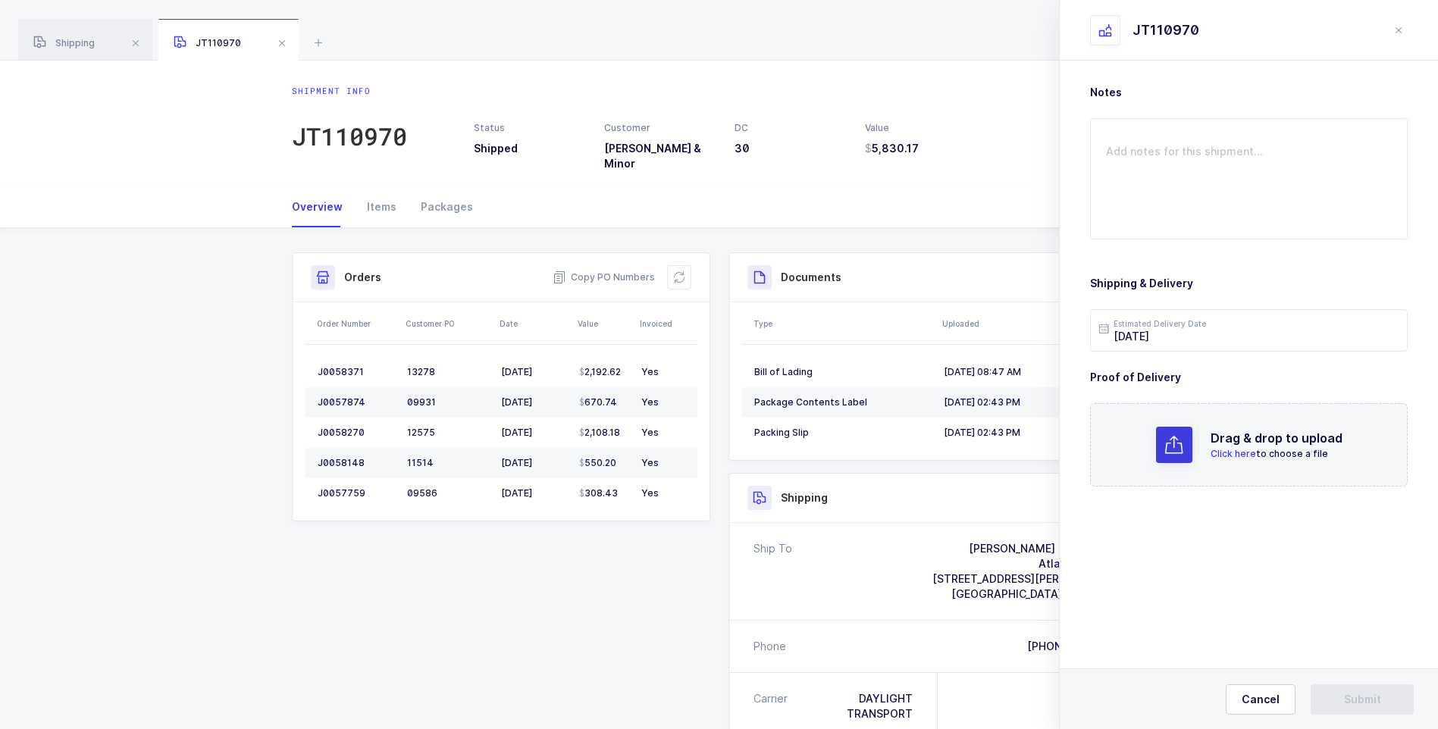
click at [1237, 453] on span "Click here" at bounding box center [1233, 453] width 45 height 11
click at [1382, 700] on button "Submit" at bounding box center [1362, 700] width 103 height 30
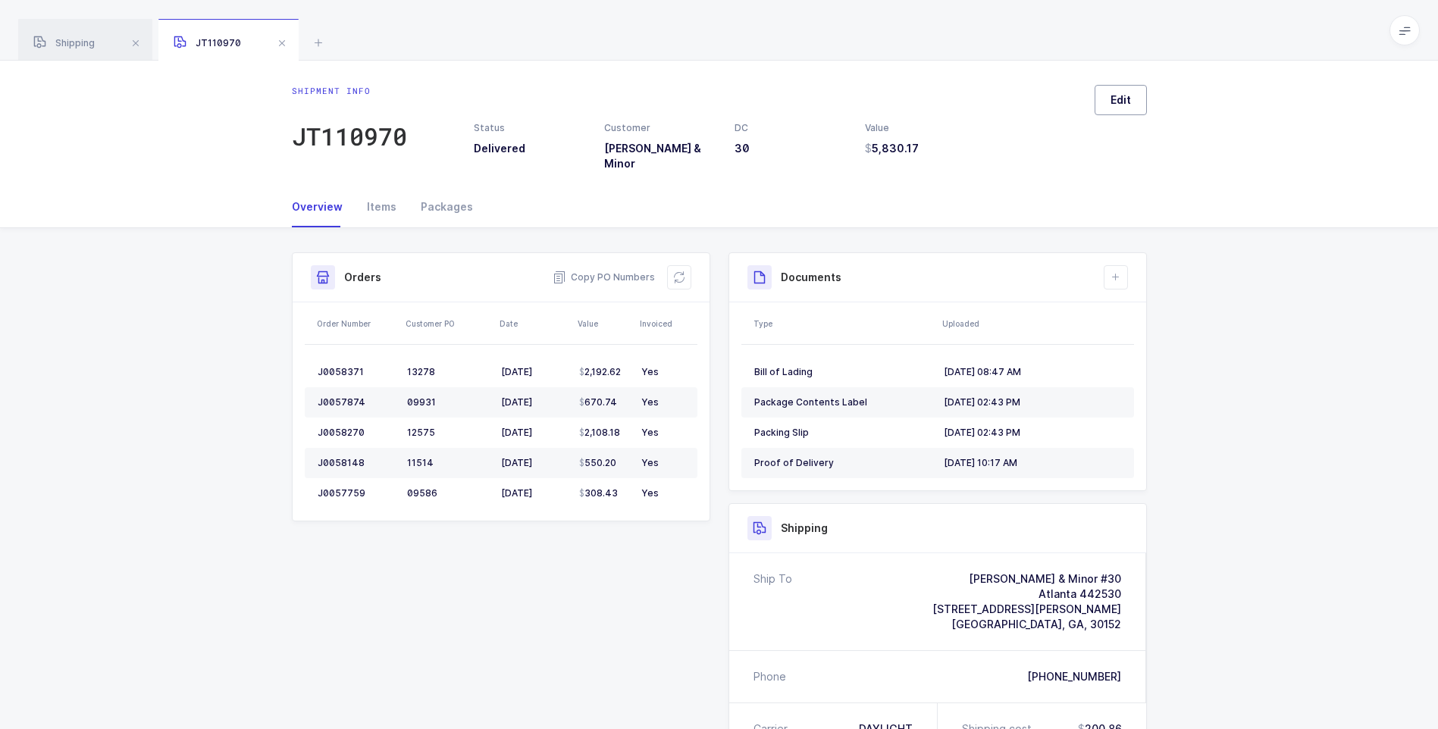
click at [1109, 103] on button "Edit" at bounding box center [1121, 100] width 52 height 30
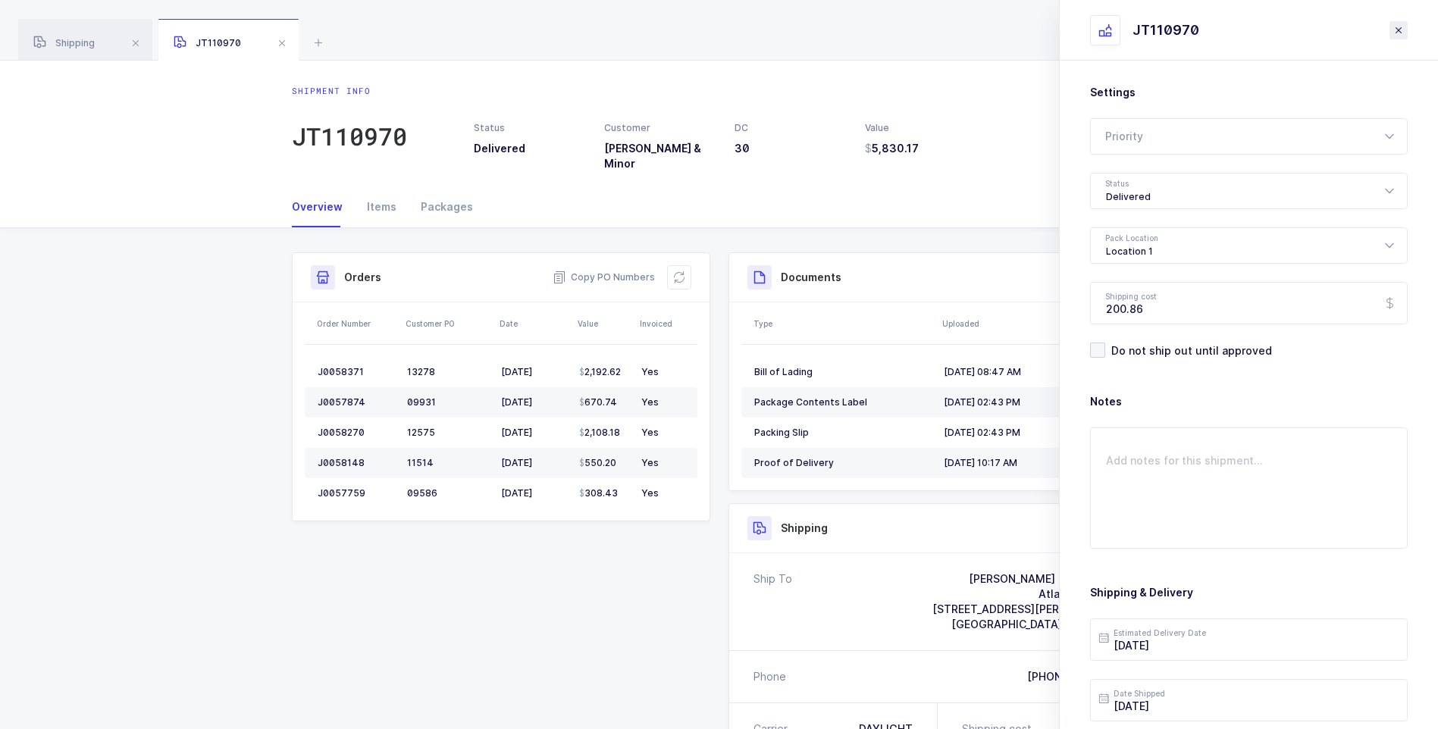
click at [1405, 30] on button "close drawer" at bounding box center [1399, 30] width 18 height 18
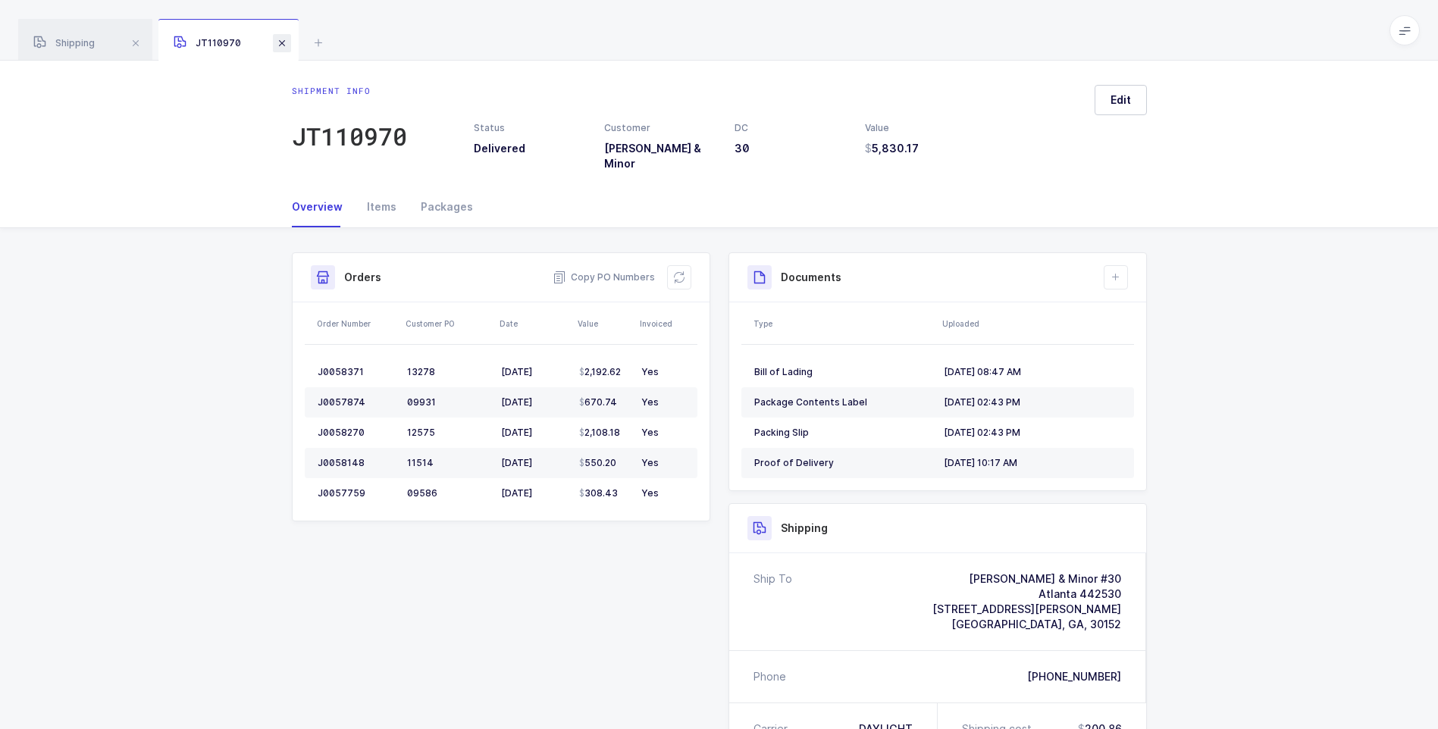
click at [284, 42] on span at bounding box center [282, 43] width 18 height 18
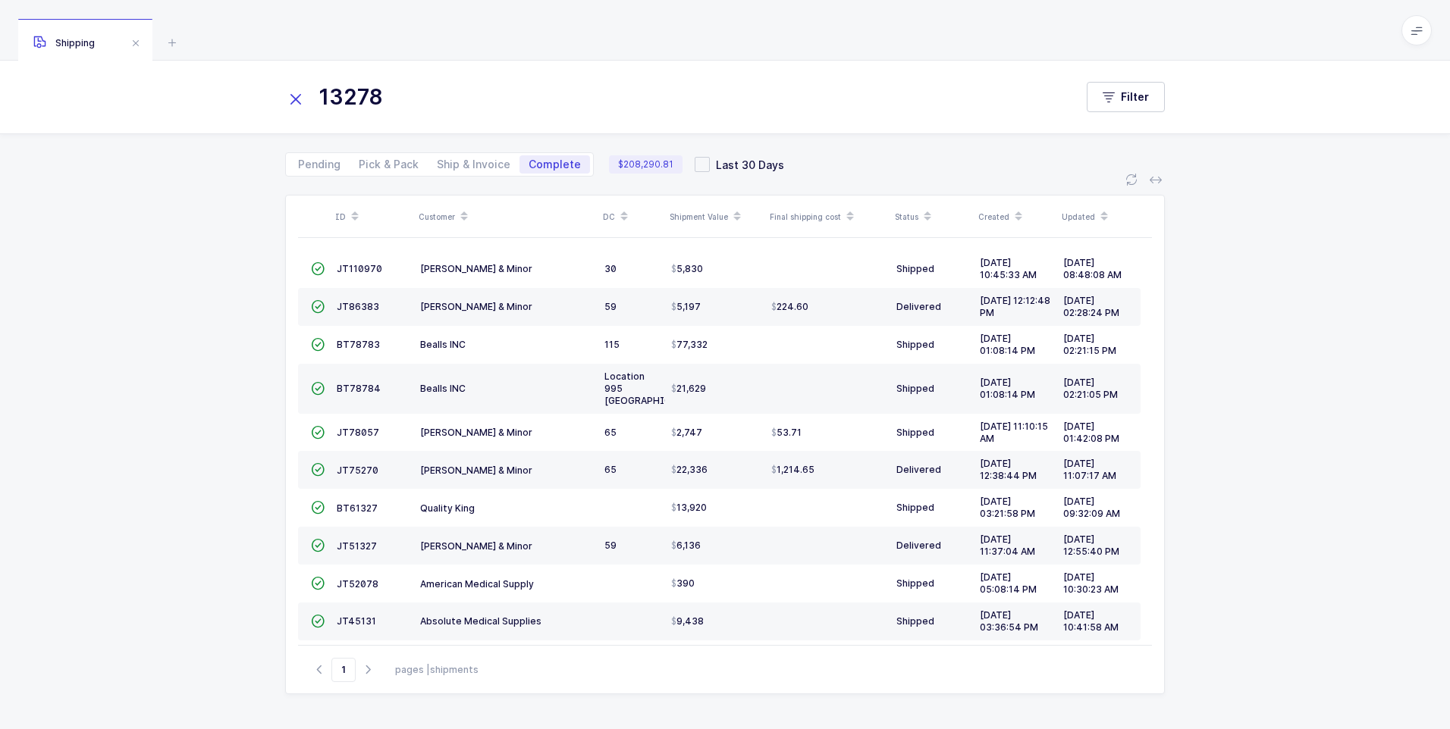
click at [293, 99] on icon at bounding box center [295, 99] width 21 height 21
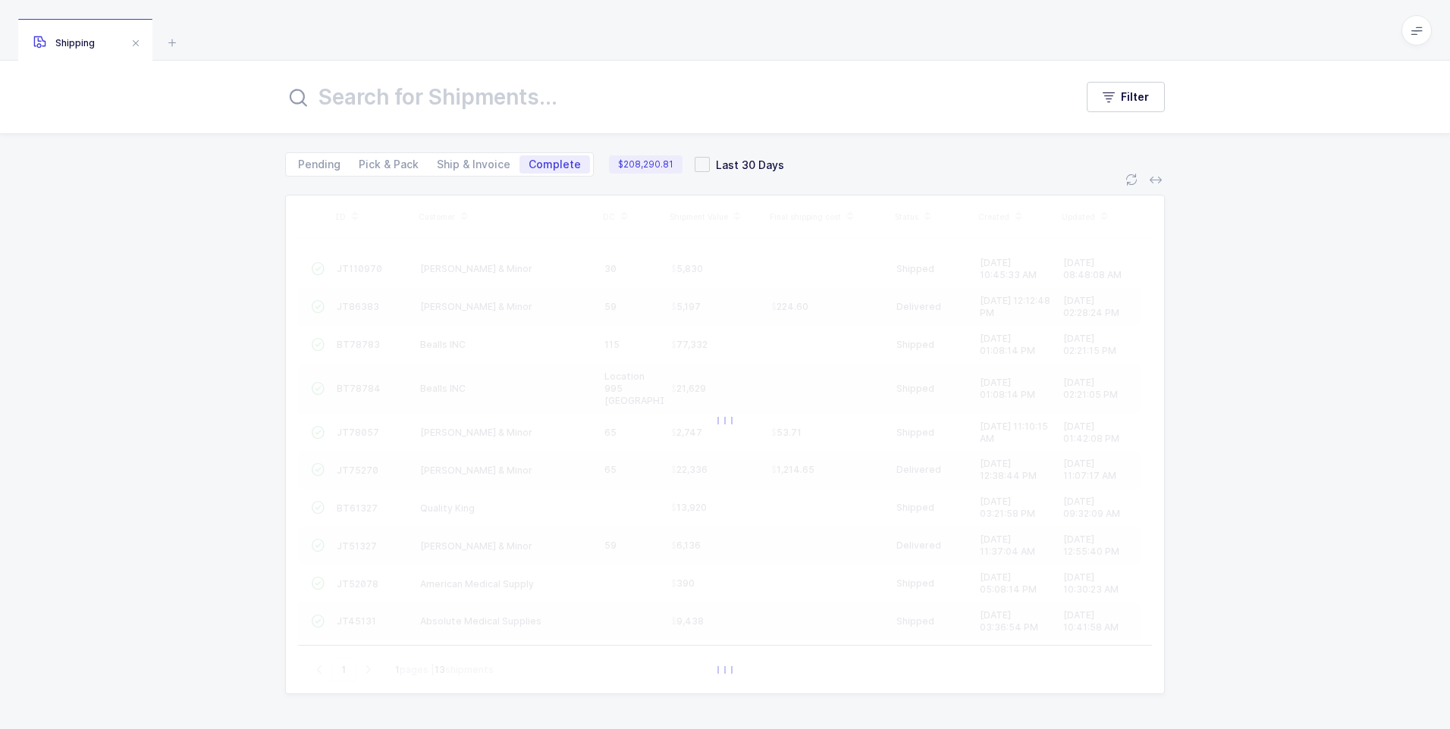
click at [337, 97] on input "text" at bounding box center [670, 97] width 771 height 36
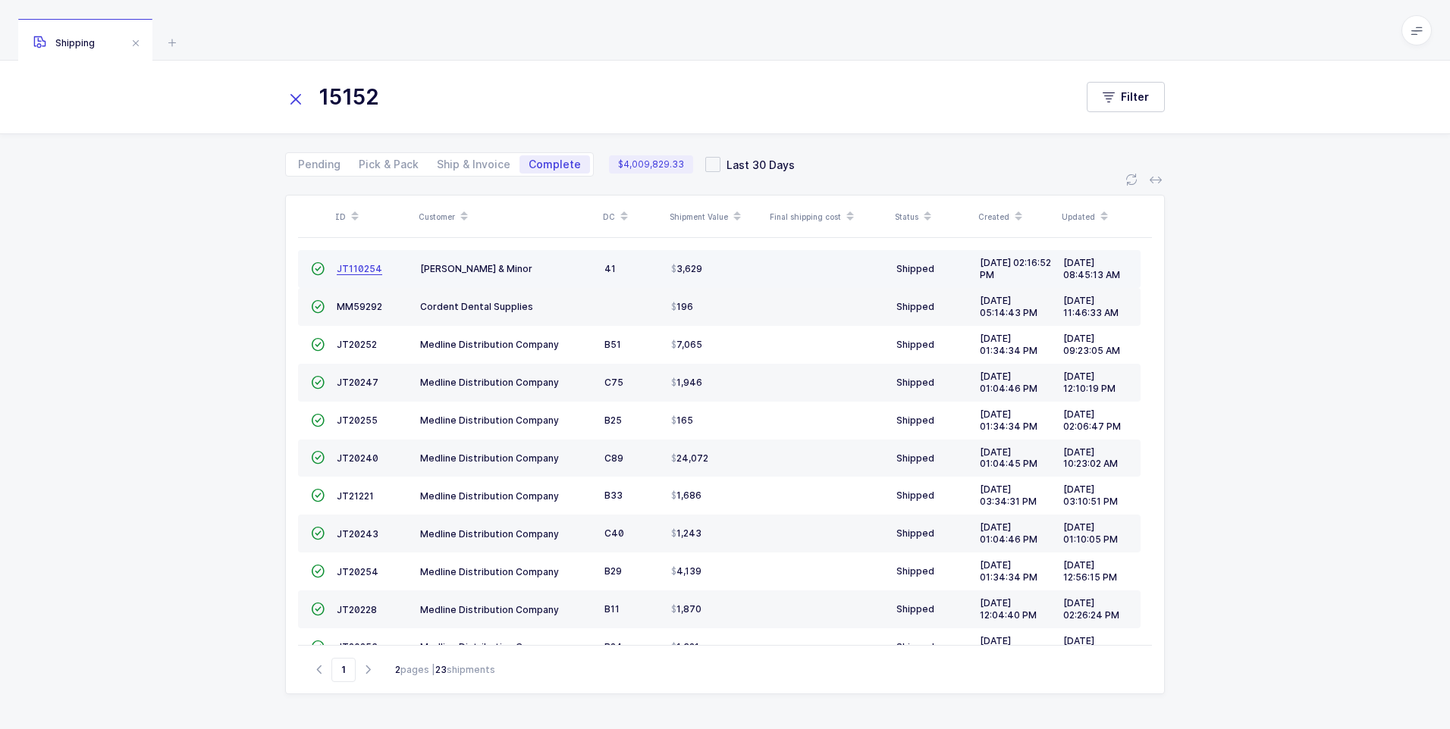
type input "15152"
click at [354, 270] on span "JT110254" at bounding box center [359, 268] width 45 height 11
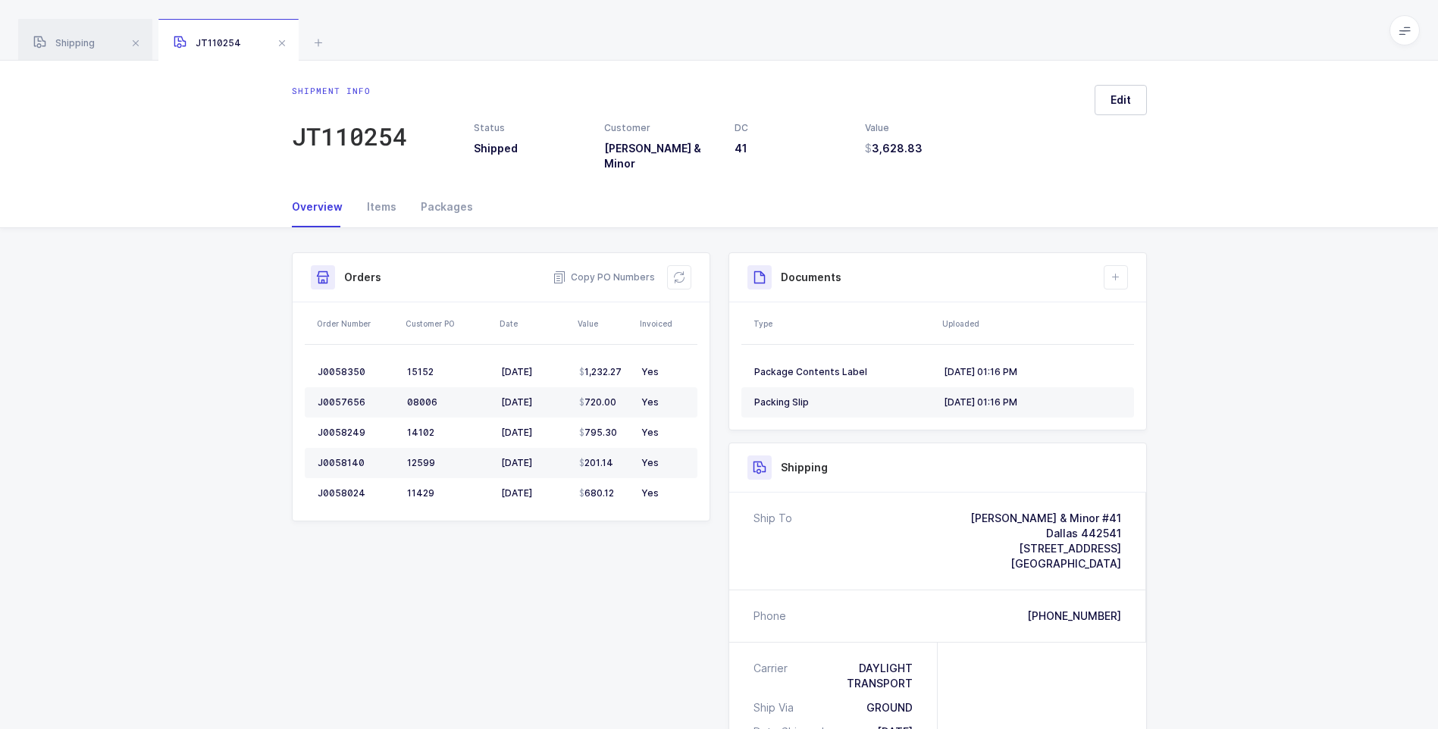
click at [1147, 105] on div "Shipment info JT110254 Status Shipped Customer [PERSON_NAME] & Minor DC 41 Valu…" at bounding box center [720, 128] width 880 height 86
click at [1128, 102] on span "Edit" at bounding box center [1121, 100] width 20 height 15
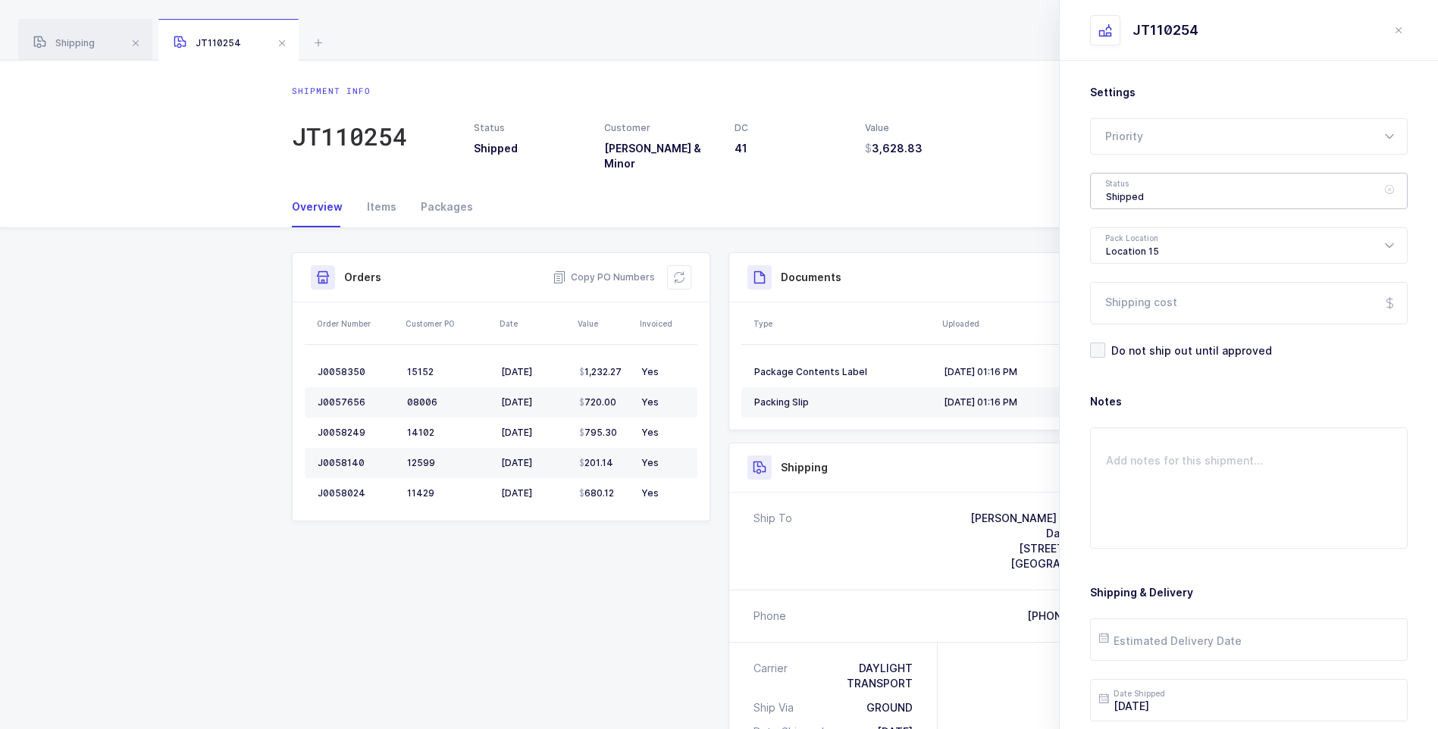
drag, startPoint x: 1160, startPoint y: 190, endPoint x: 1165, endPoint y: 200, distance: 11.2
click at [1164, 198] on div "Shipped" at bounding box center [1249, 191] width 318 height 36
click at [1127, 332] on span "Delivered" at bounding box center [1131, 331] width 51 height 13
type input "Delivered"
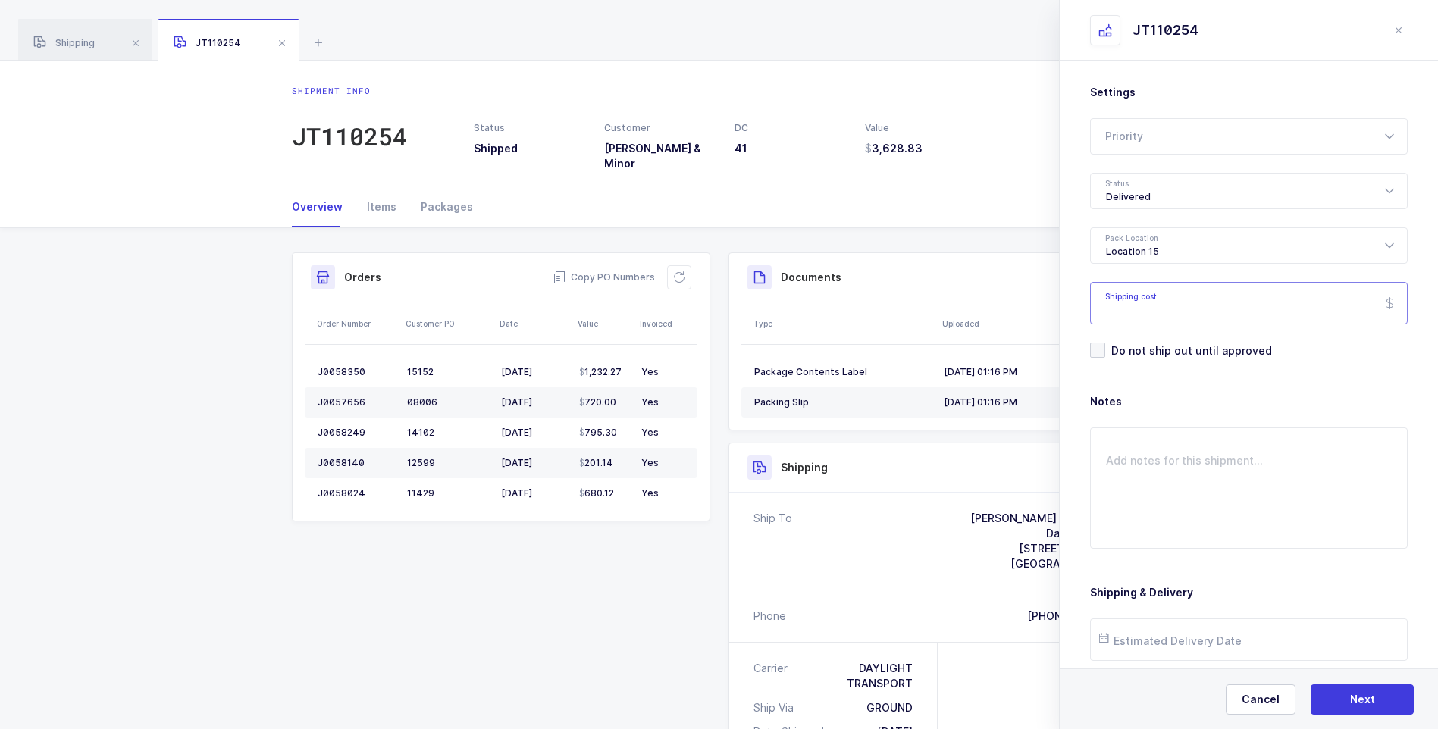
click at [1145, 309] on input "Shipping cost" at bounding box center [1249, 303] width 318 height 42
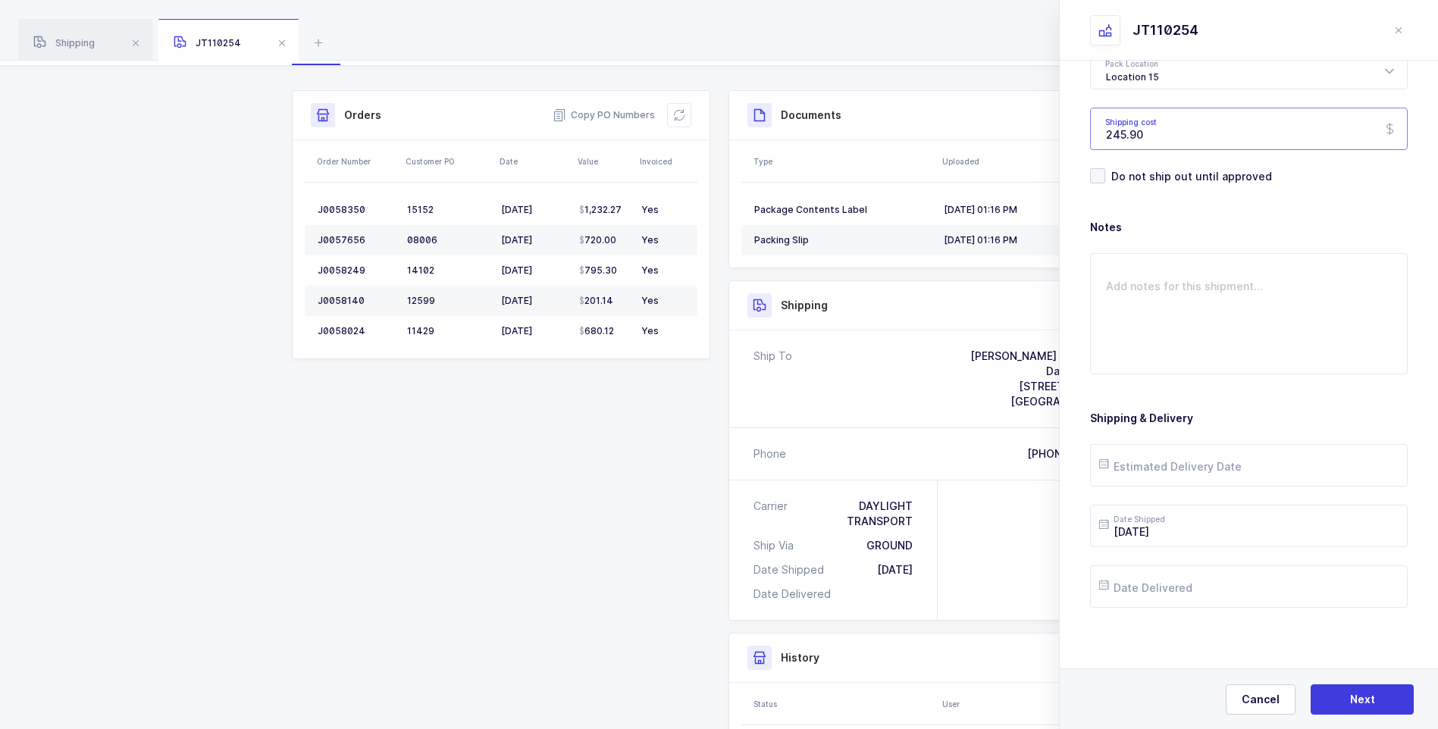
scroll to position [303, 0]
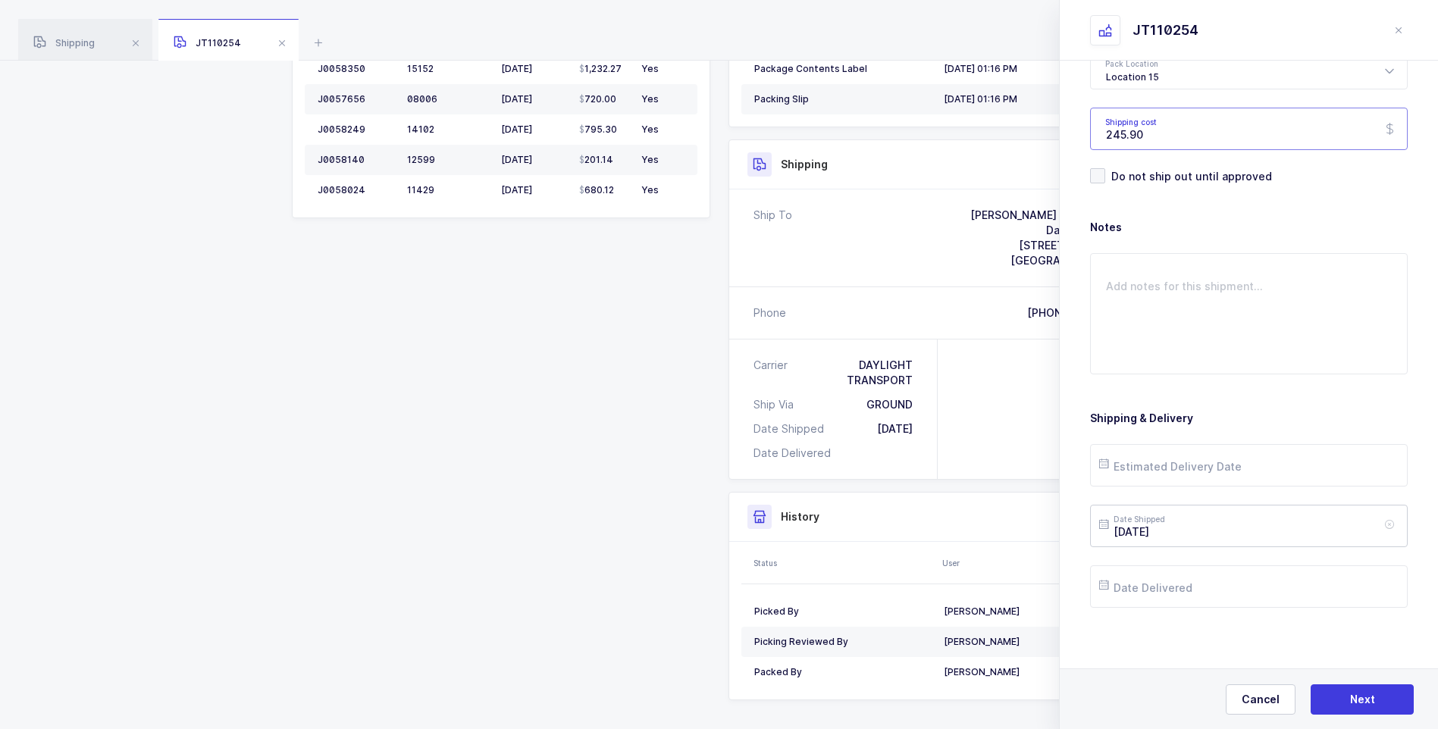
type input "245.90"
click at [1233, 525] on input "[DATE]" at bounding box center [1249, 526] width 318 height 42
click at [1269, 412] on span "22" at bounding box center [1276, 412] width 18 height 18
type input "[DATE]"
click at [1184, 463] on input "text" at bounding box center [1249, 465] width 318 height 42
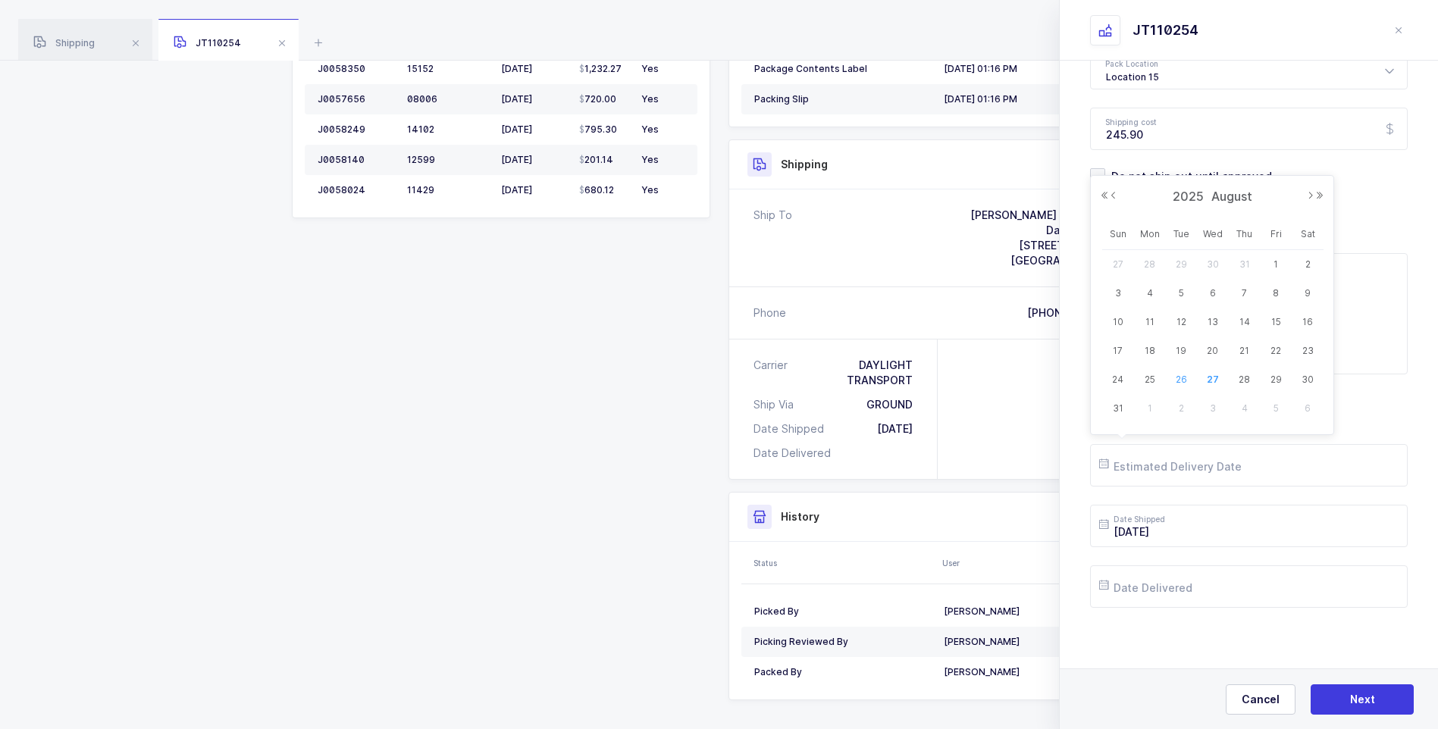
click at [1185, 383] on span "26" at bounding box center [1181, 380] width 18 height 18
type input "[DATE]"
click at [1206, 591] on input "text" at bounding box center [1249, 587] width 318 height 42
click at [1188, 497] on span "26" at bounding box center [1181, 501] width 18 height 18
type input "[DATE]"
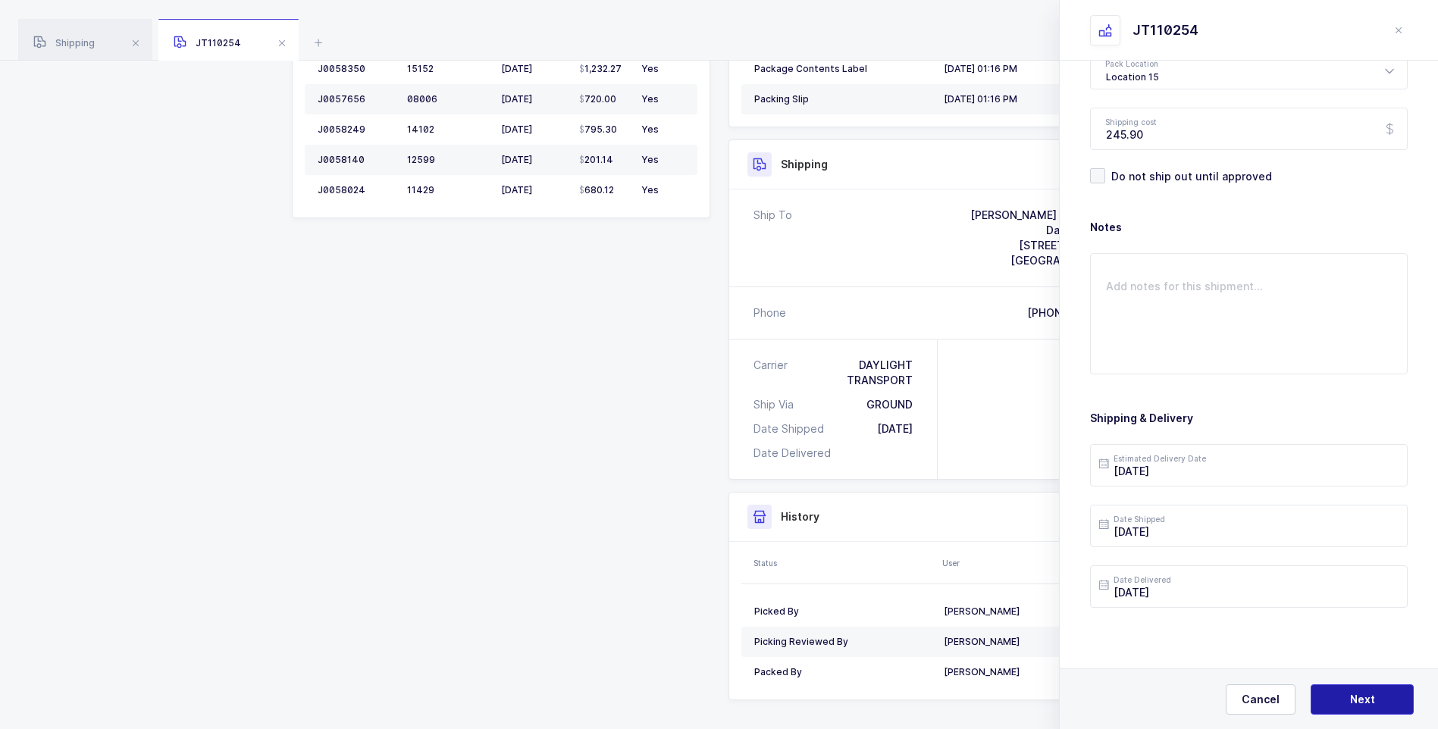
click at [1351, 698] on span "Next" at bounding box center [1362, 699] width 25 height 15
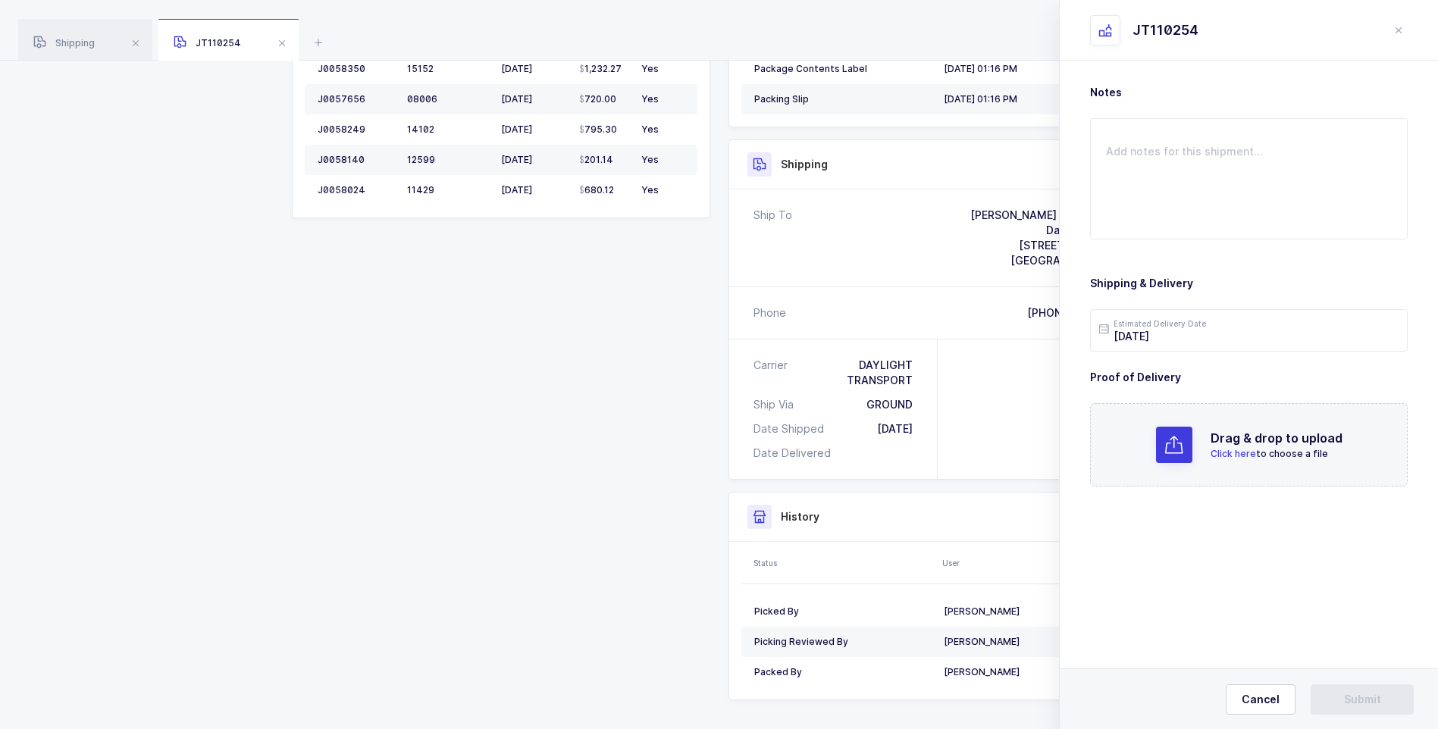
click at [1212, 456] on span "Click here" at bounding box center [1233, 453] width 45 height 11
click at [1375, 700] on span "Submit" at bounding box center [1362, 699] width 37 height 15
